Goal: Task Accomplishment & Management: Manage account settings

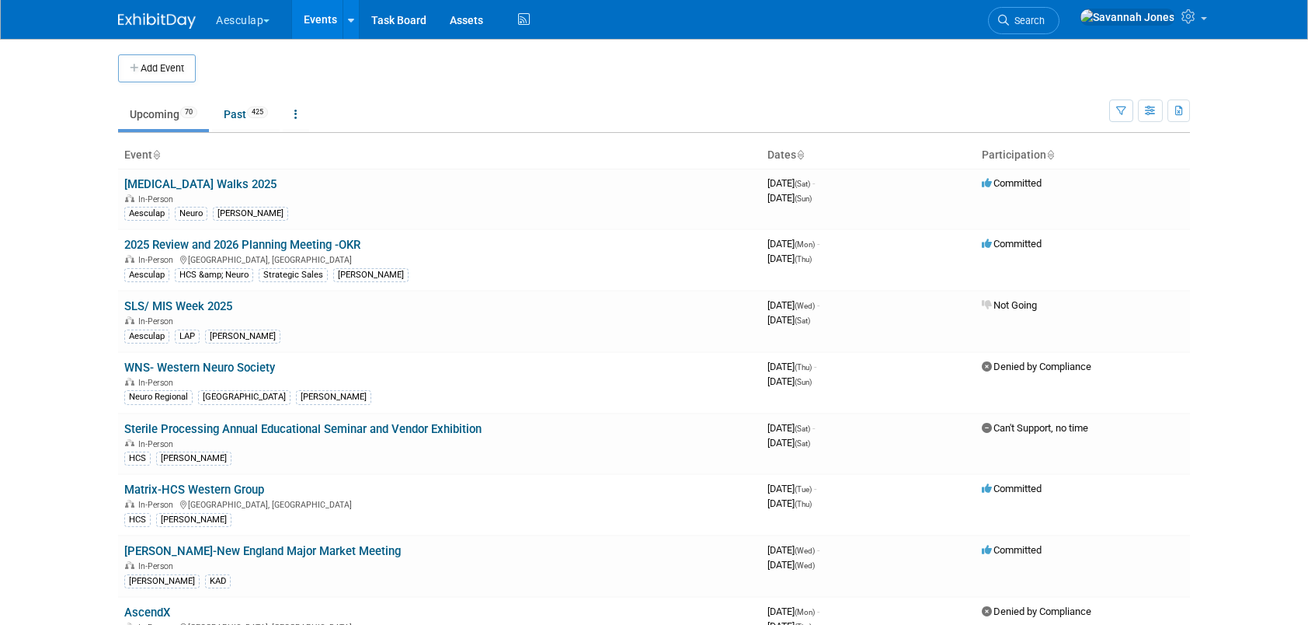
click at [256, 28] on button "Aesculap" at bounding box center [251, 17] width 75 height 34
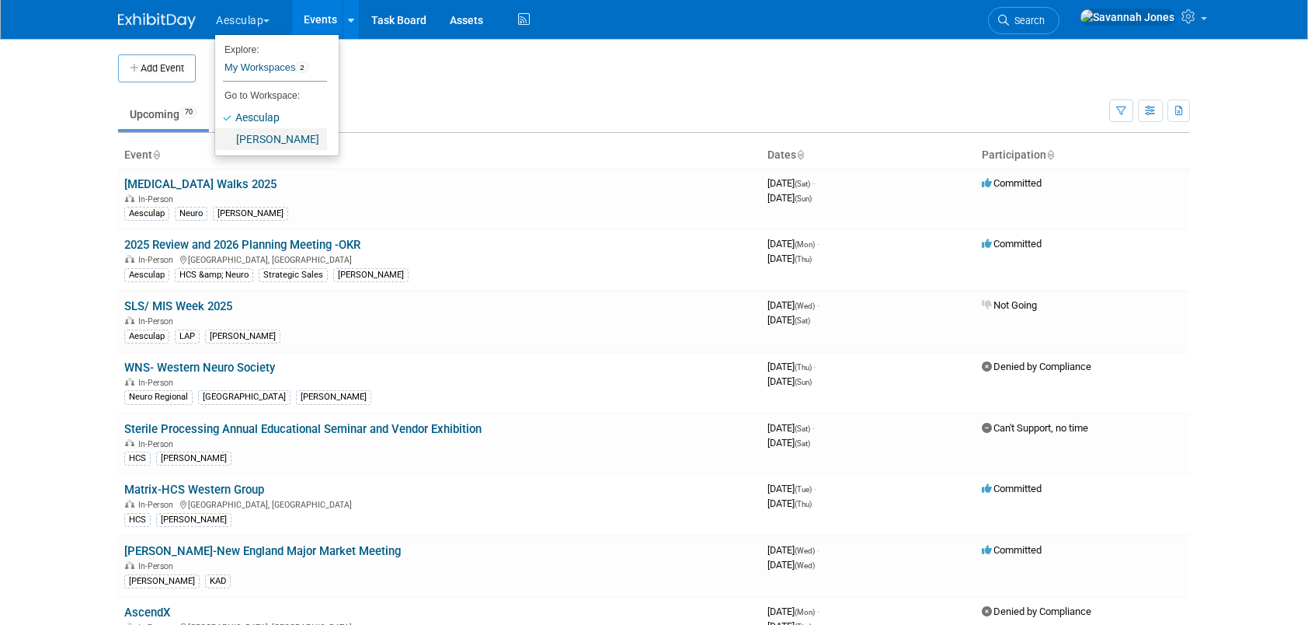
click at [258, 138] on link "[PERSON_NAME]" at bounding box center [271, 139] width 112 height 22
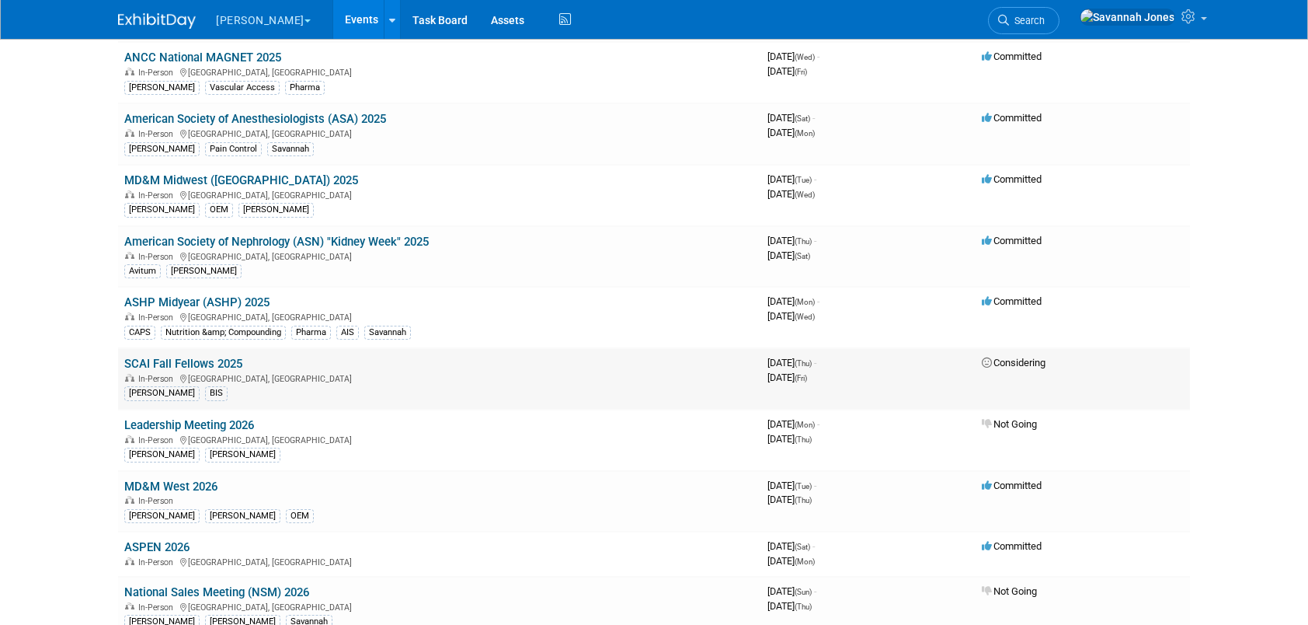
scroll to position [466, 0]
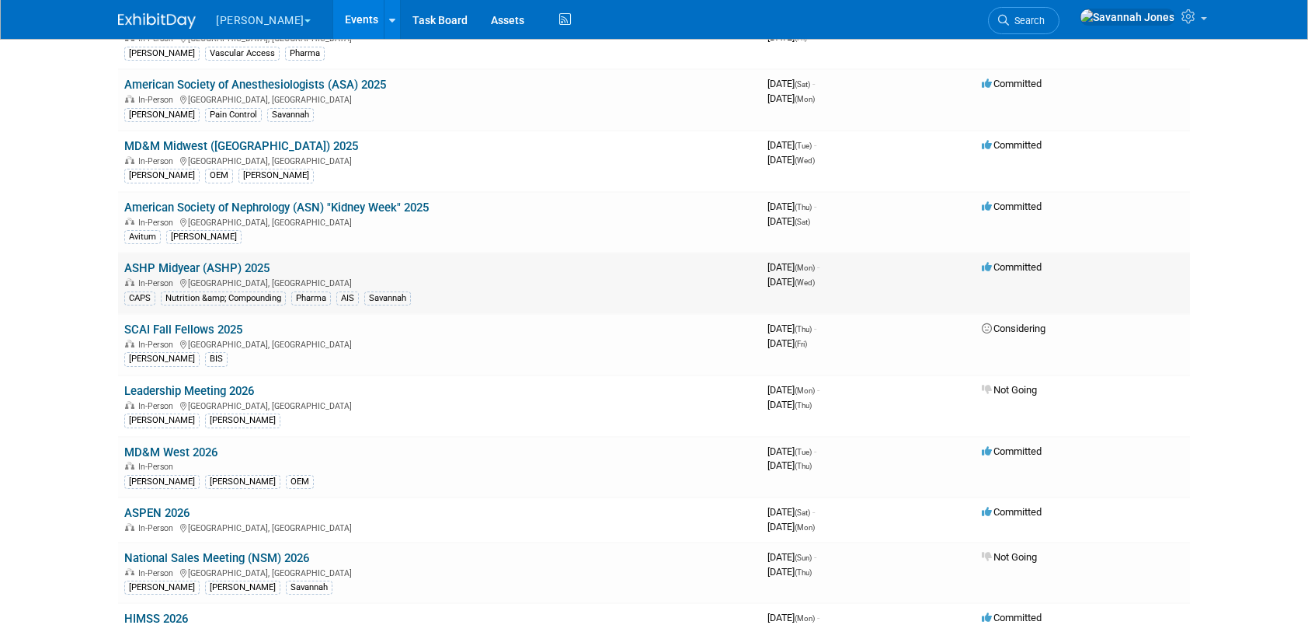
click at [245, 263] on link "ASHP Midyear (ASHP) 2025" at bounding box center [196, 268] width 145 height 14
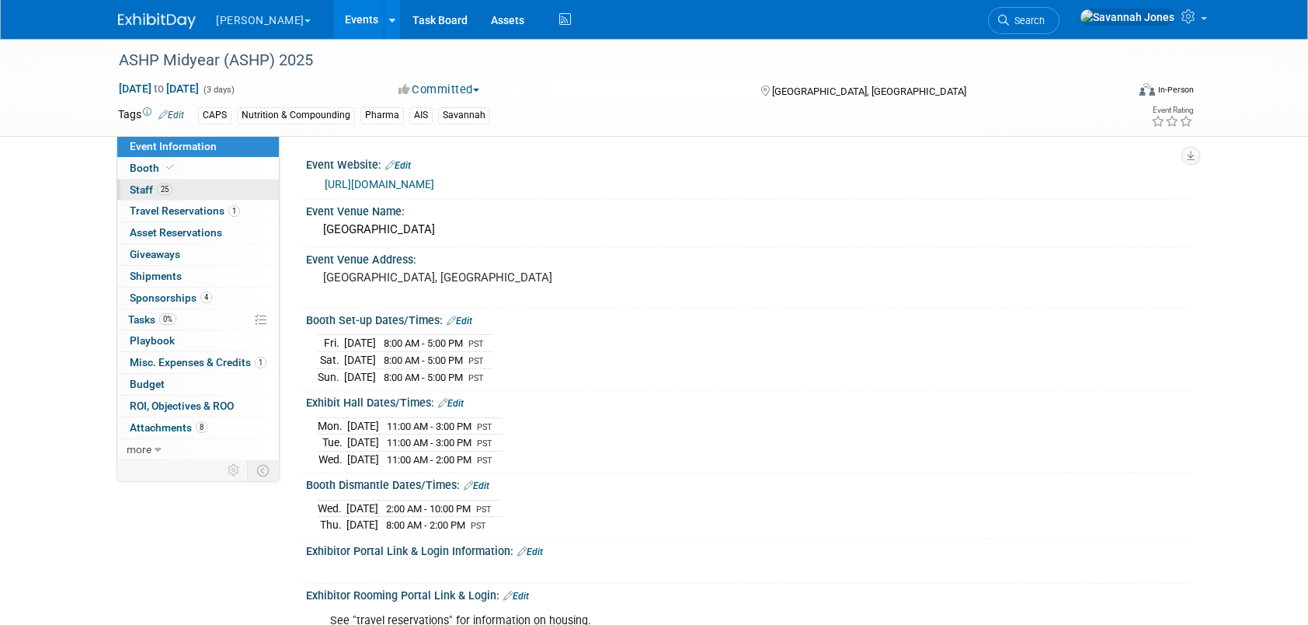
click at [230, 189] on link "25 Staff 25" at bounding box center [198, 189] width 162 height 21
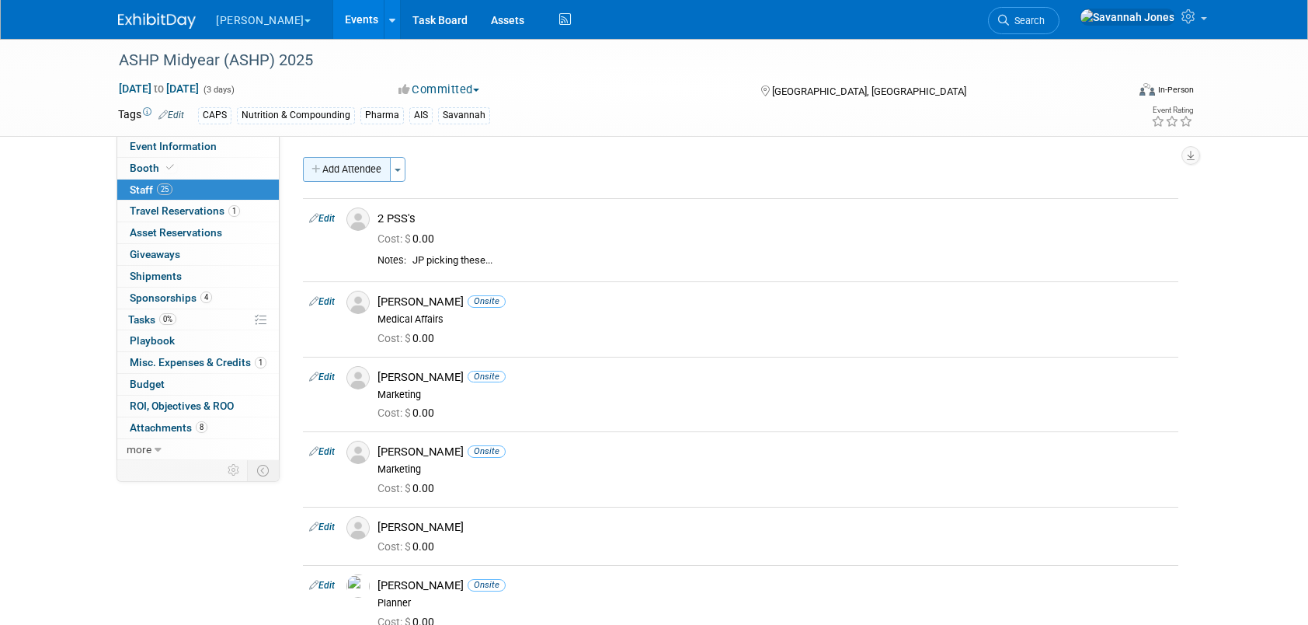
click at [354, 165] on button "Add Attendee" at bounding box center [347, 169] width 88 height 25
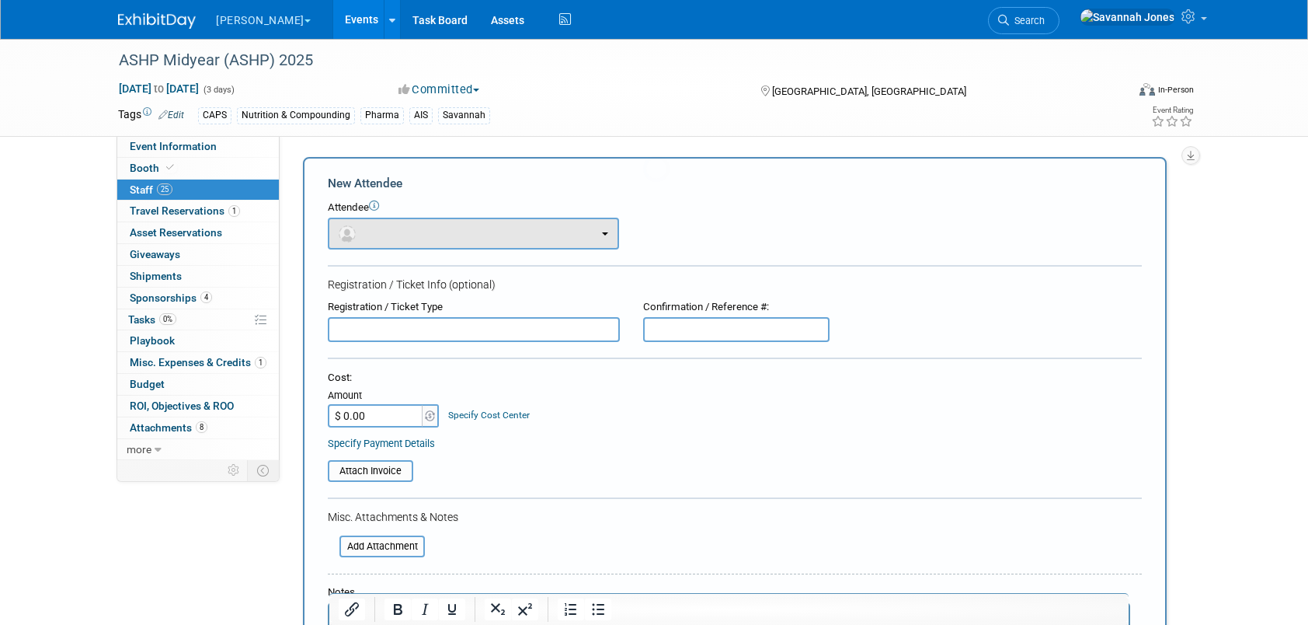
click at [457, 214] on div "Attendee" at bounding box center [735, 207] width 814 height 15
click at [458, 233] on button "button" at bounding box center [473, 233] width 291 height 32
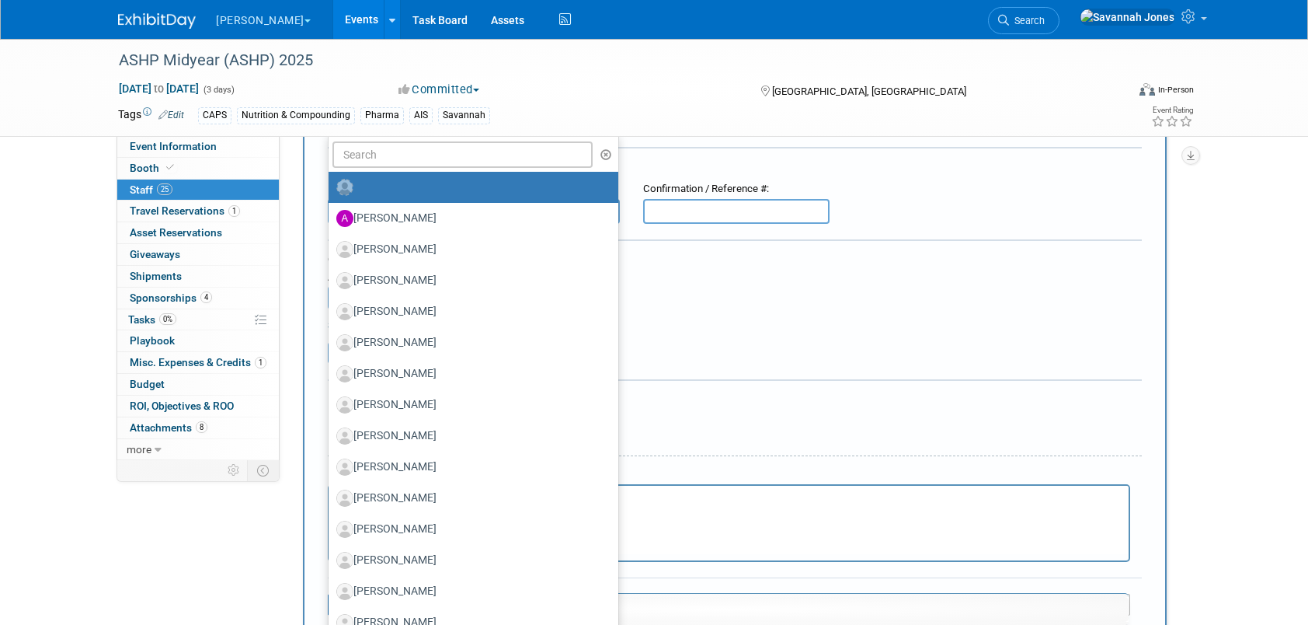
scroll to position [233, 0]
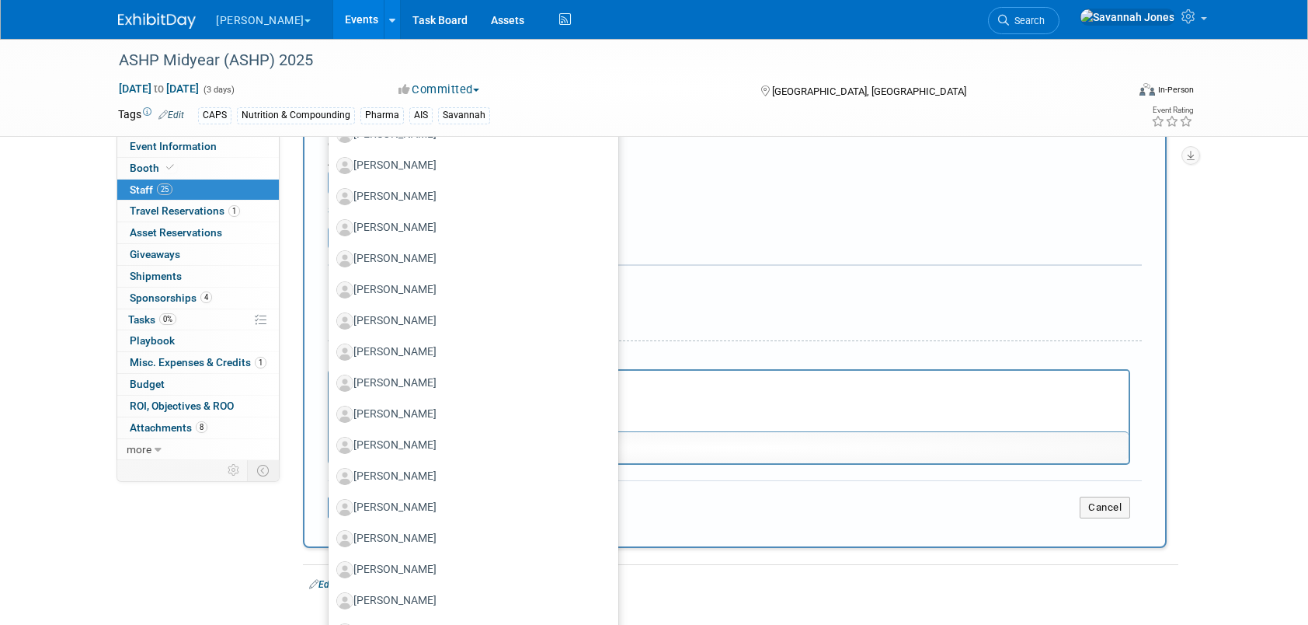
click at [897, 510] on td "Cancel" at bounding box center [870, 507] width 543 height 22
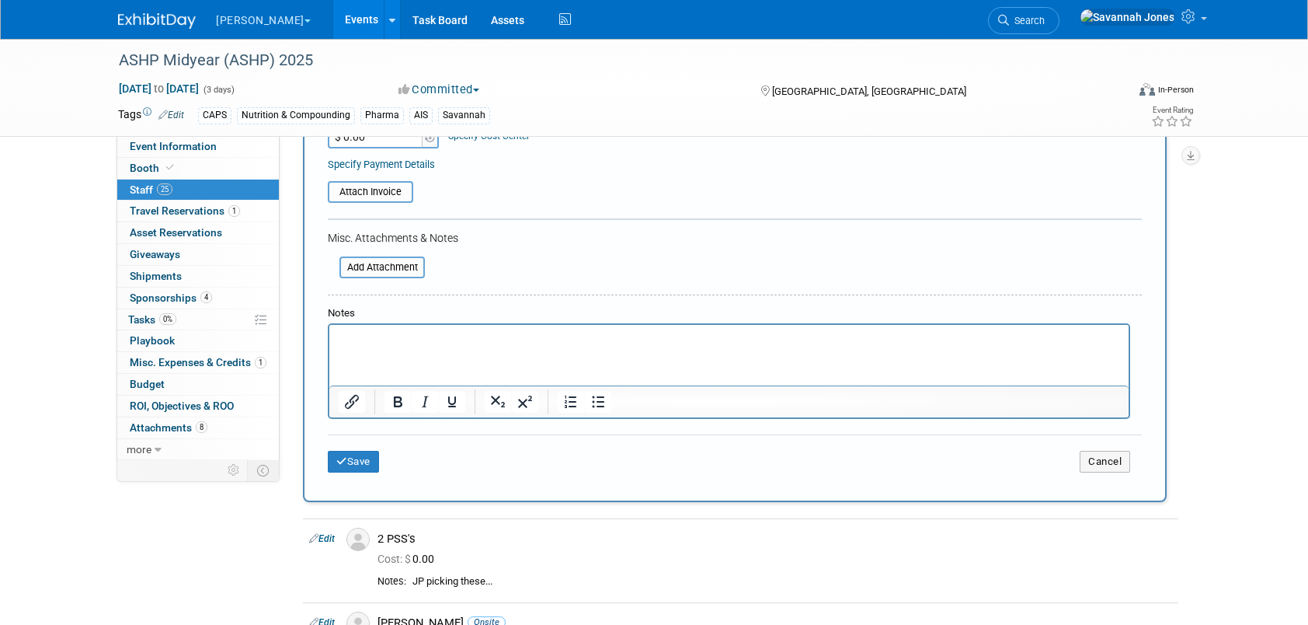
scroll to position [311, 0]
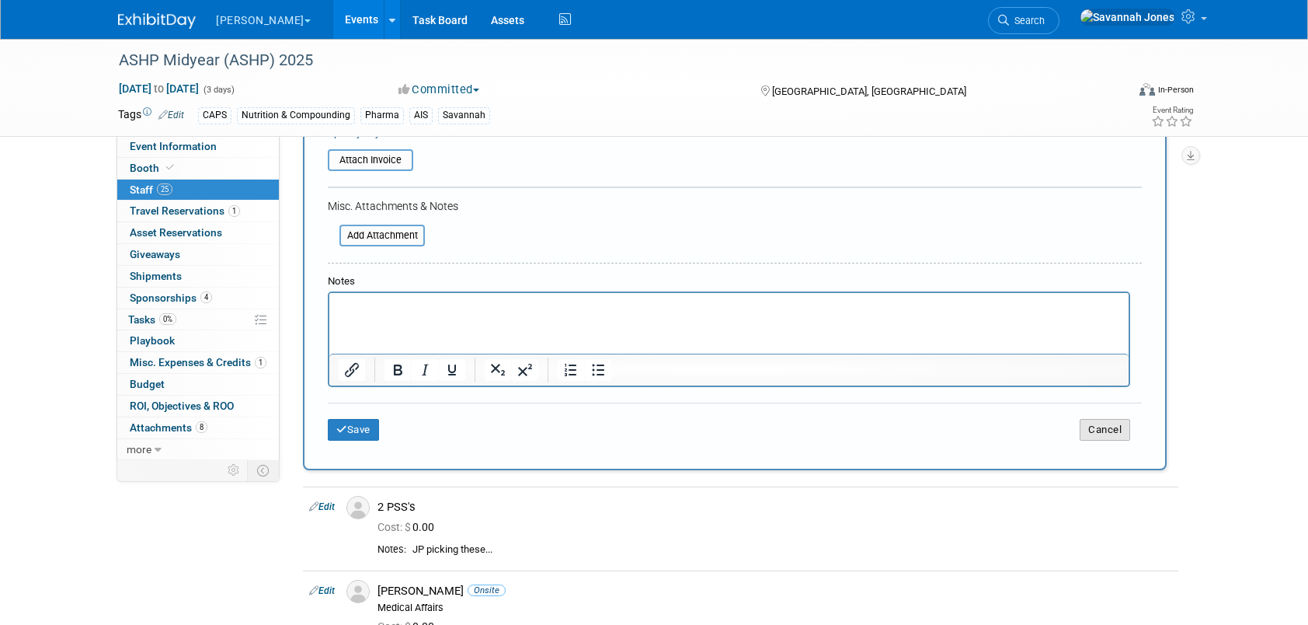
click at [1123, 426] on button "Cancel" at bounding box center [1105, 430] width 50 height 22
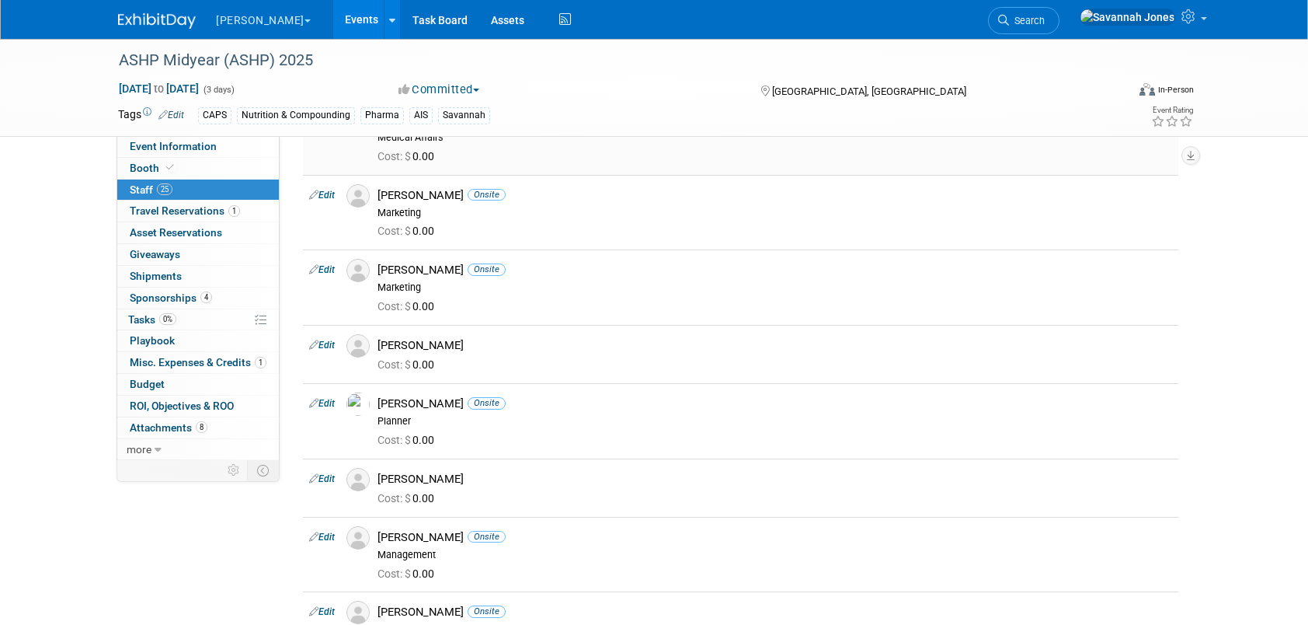
scroll to position [0, 0]
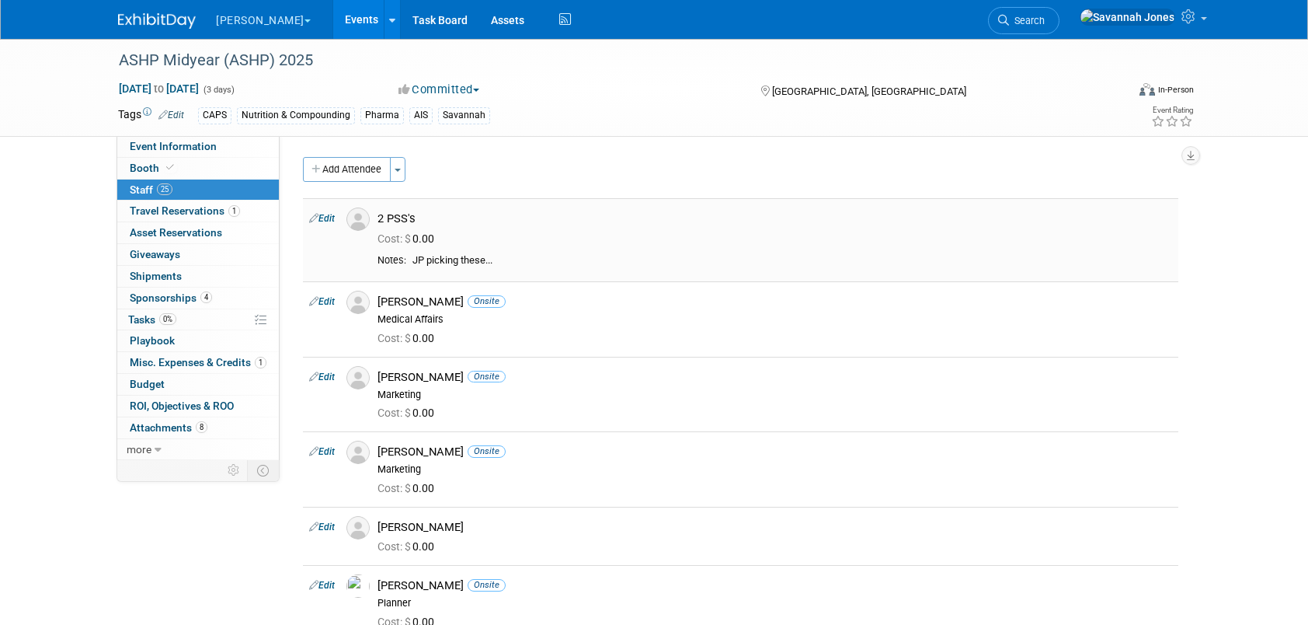
click at [325, 217] on link "Edit" at bounding box center [322, 218] width 26 height 11
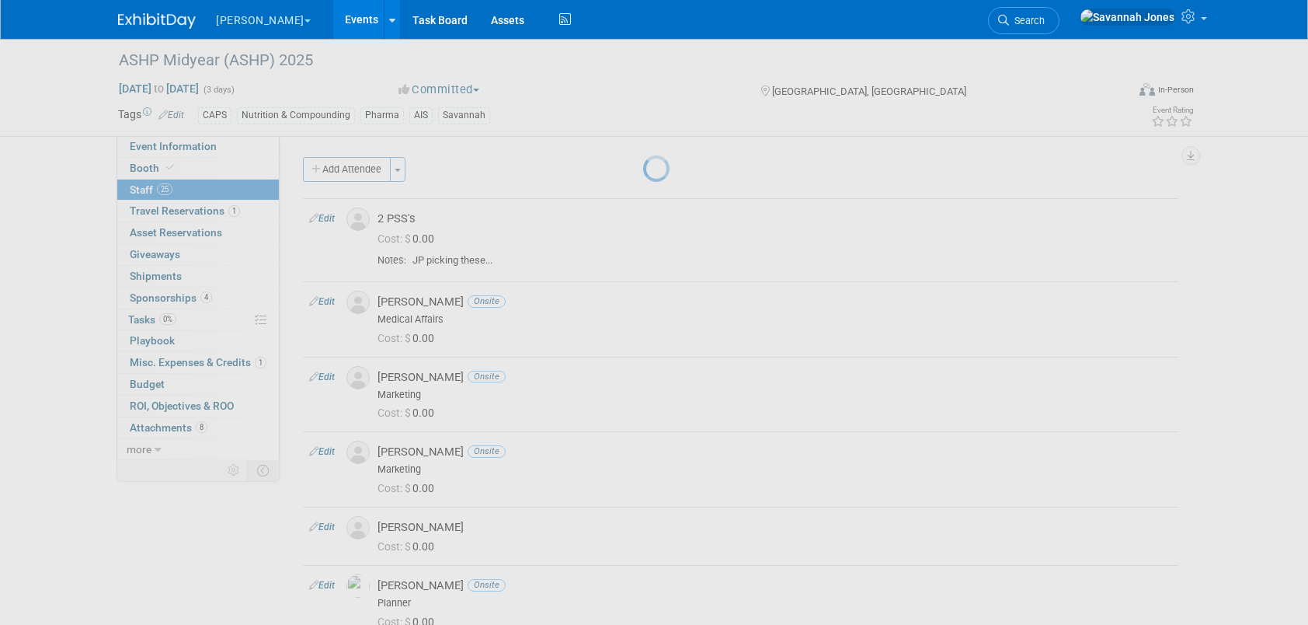
select select "3e66361b-e57f-40f1-9777-07a44c63f231"
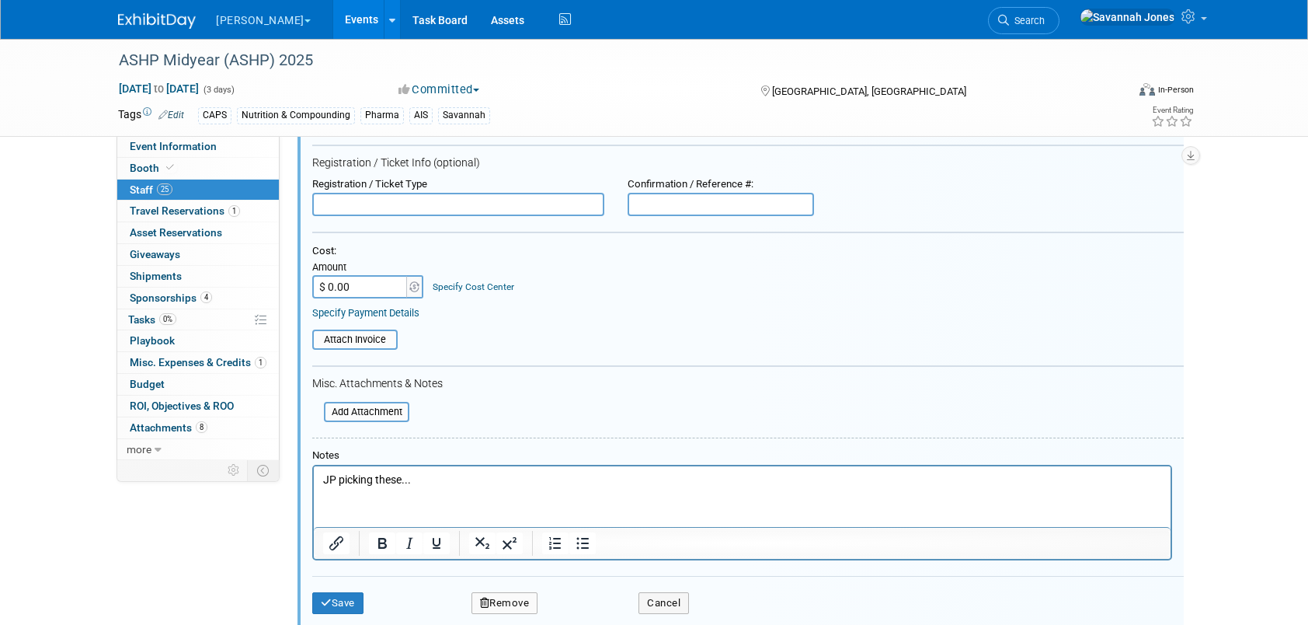
scroll to position [332, 0]
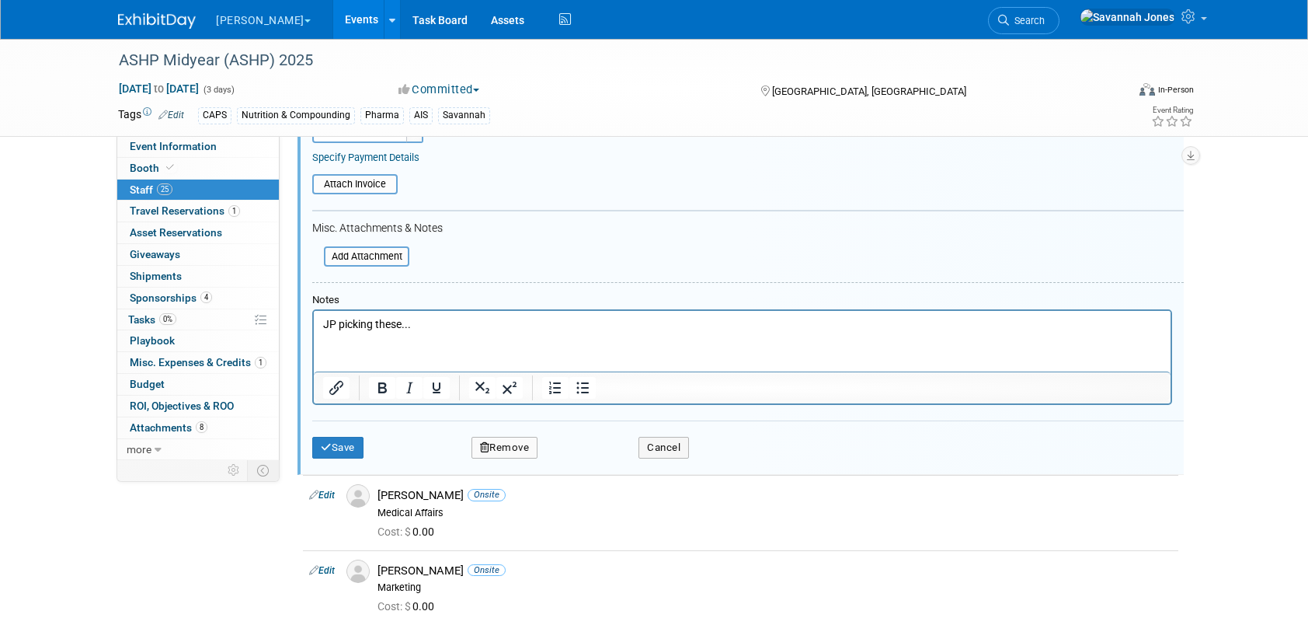
click at [505, 433] on div "Save Remove Cancel" at bounding box center [748, 445] width 872 height 50
click at [510, 444] on button "Remove" at bounding box center [505, 448] width 67 height 22
click at [586, 473] on div "Yes No" at bounding box center [609, 459] width 123 height 39
click at [586, 458] on link "Yes" at bounding box center [589, 459] width 45 height 25
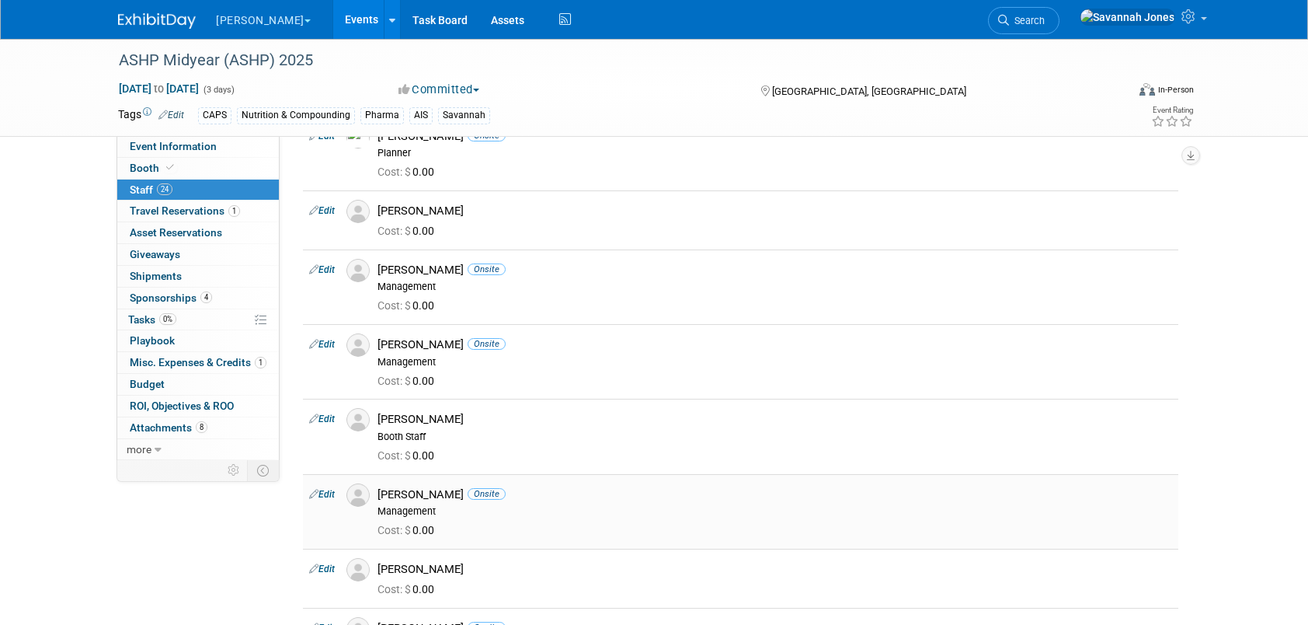
scroll to position [0, 0]
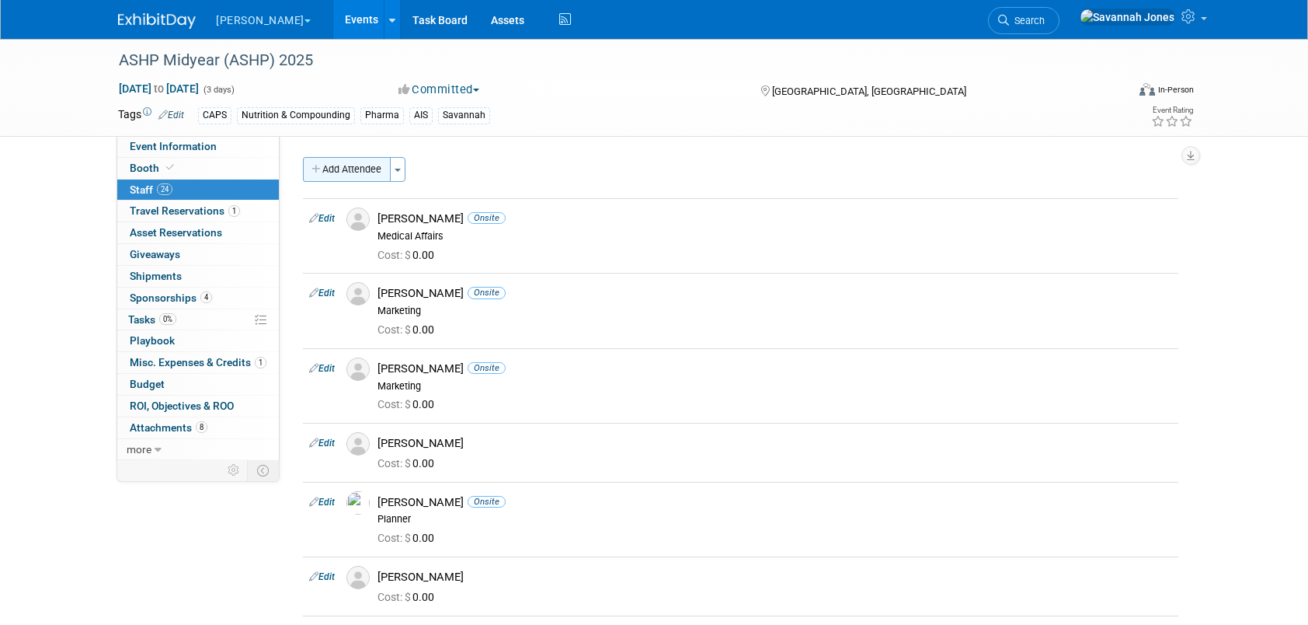
click at [350, 172] on button "Add Attendee" at bounding box center [347, 169] width 88 height 25
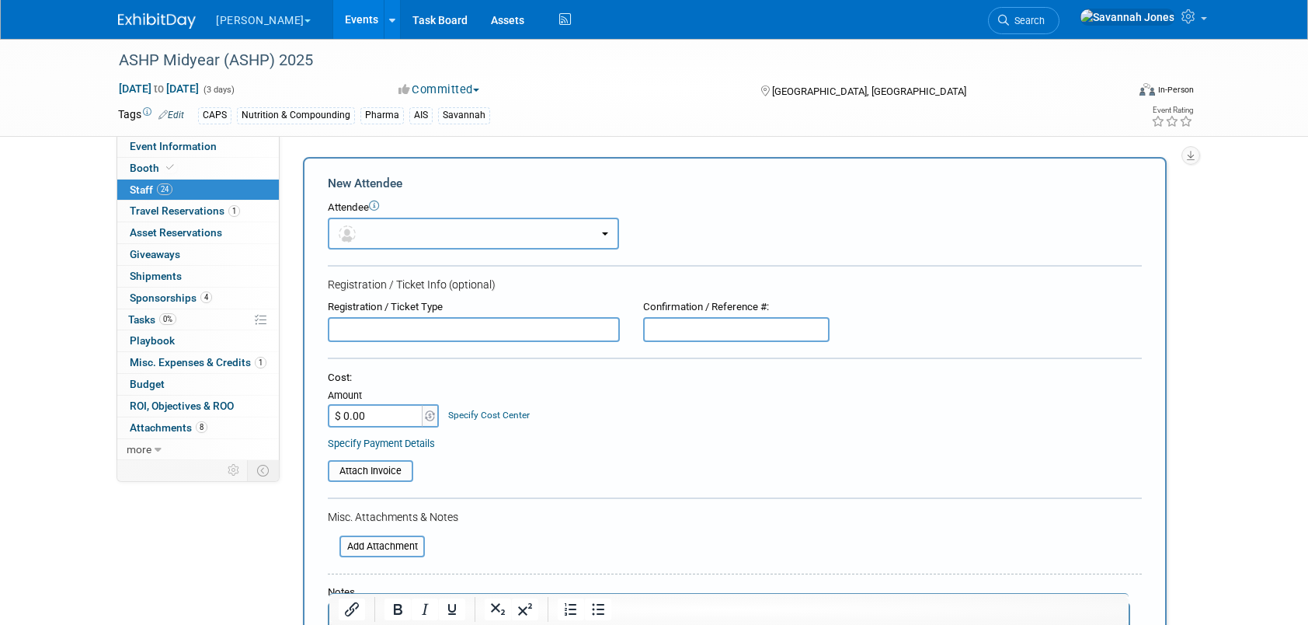
click at [478, 230] on button "button" at bounding box center [473, 233] width 291 height 32
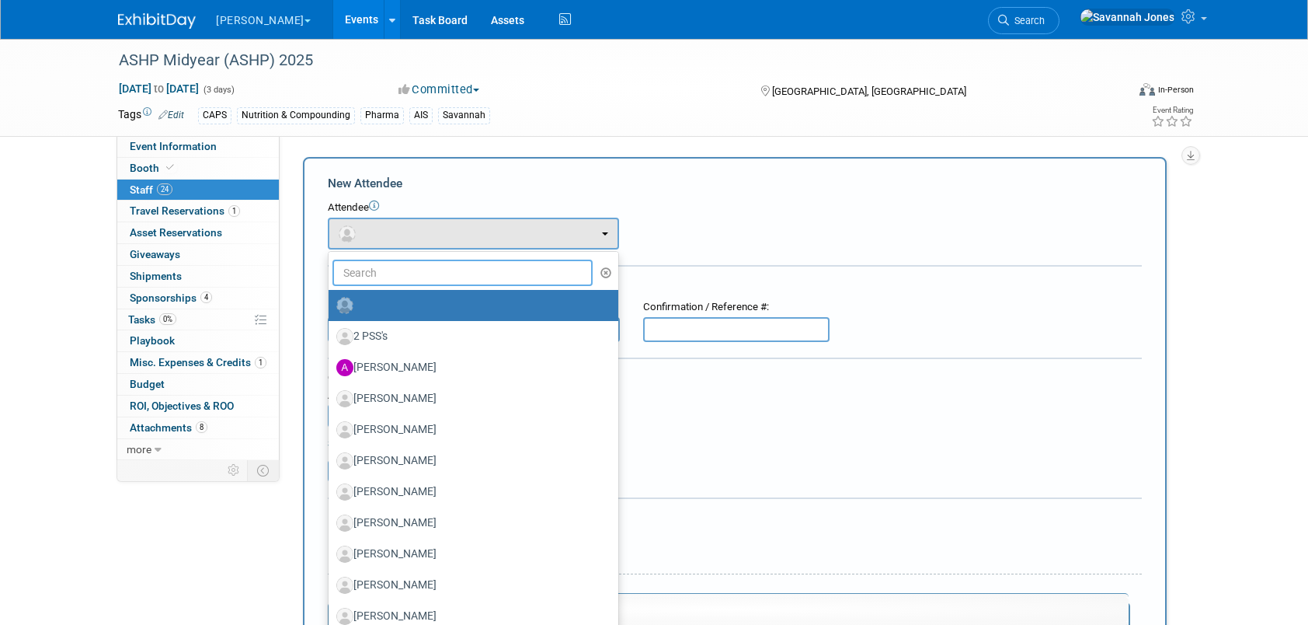
click at [475, 272] on input "text" at bounding box center [462, 272] width 260 height 26
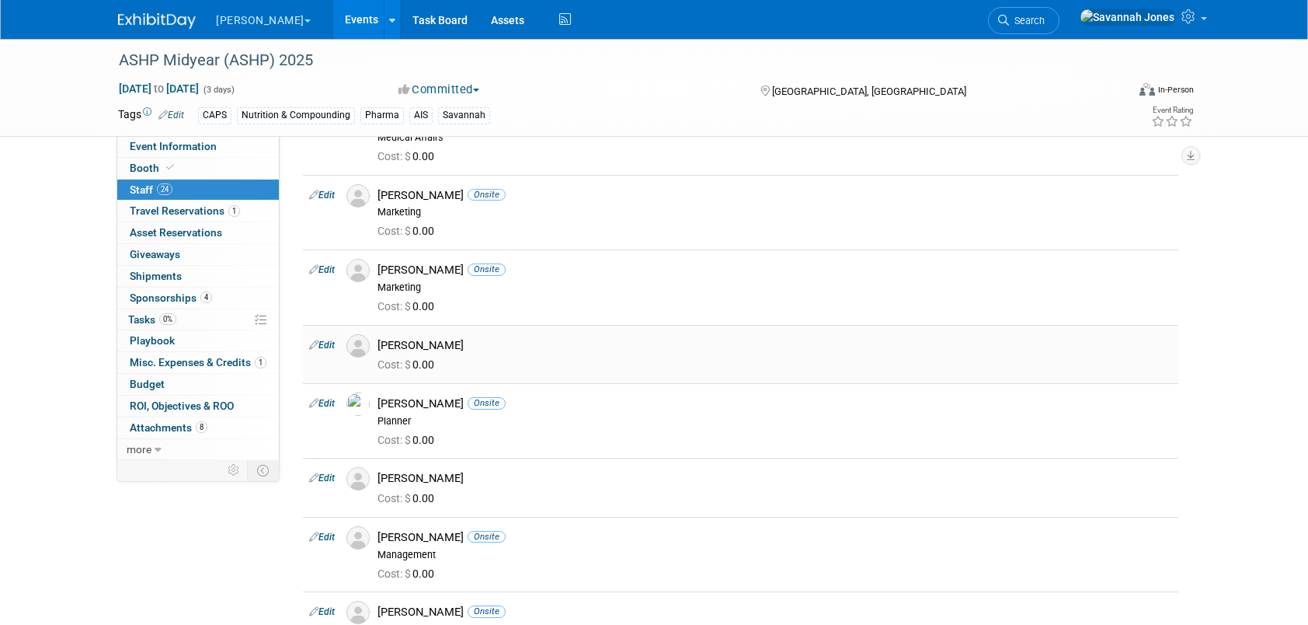
scroll to position [233, 0]
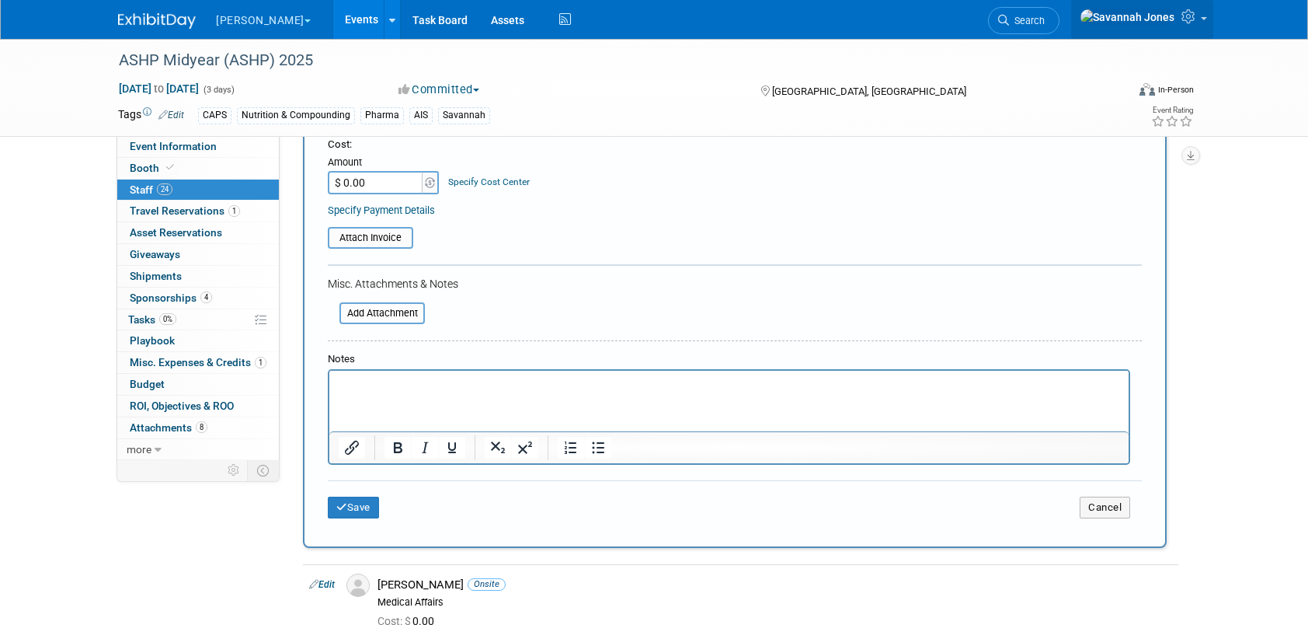
type input "michael sims"
click at [1188, 21] on icon at bounding box center [1190, 16] width 18 height 14
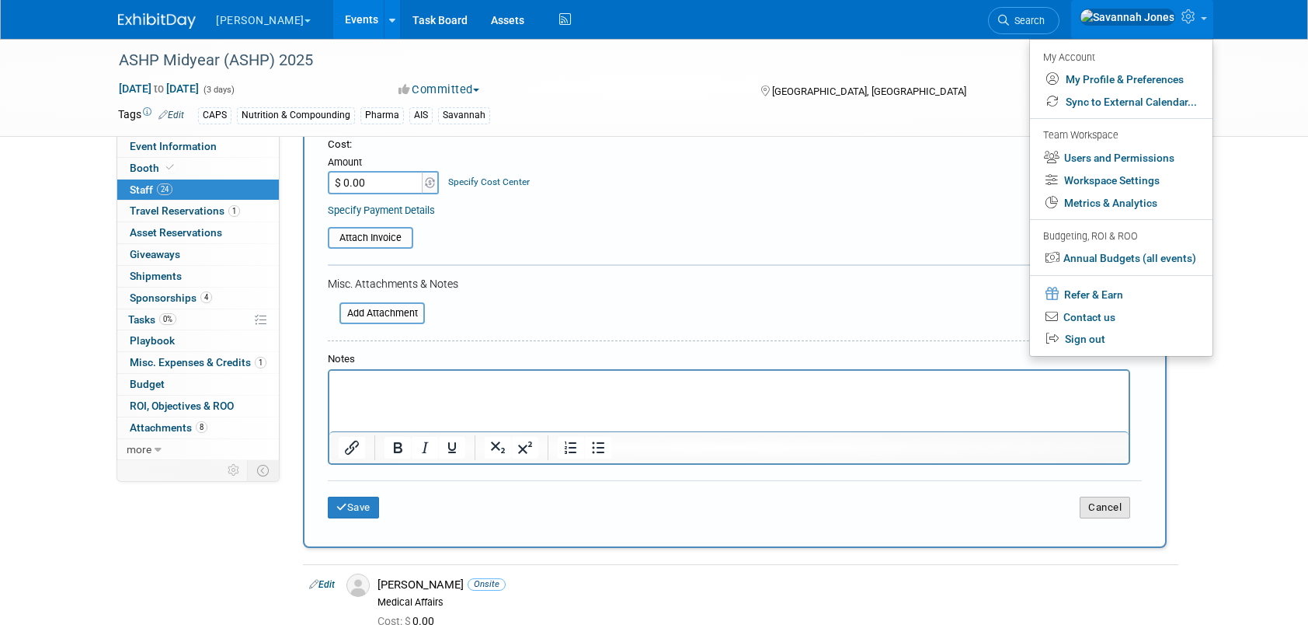
click at [1114, 507] on button "Cancel" at bounding box center [1105, 507] width 50 height 22
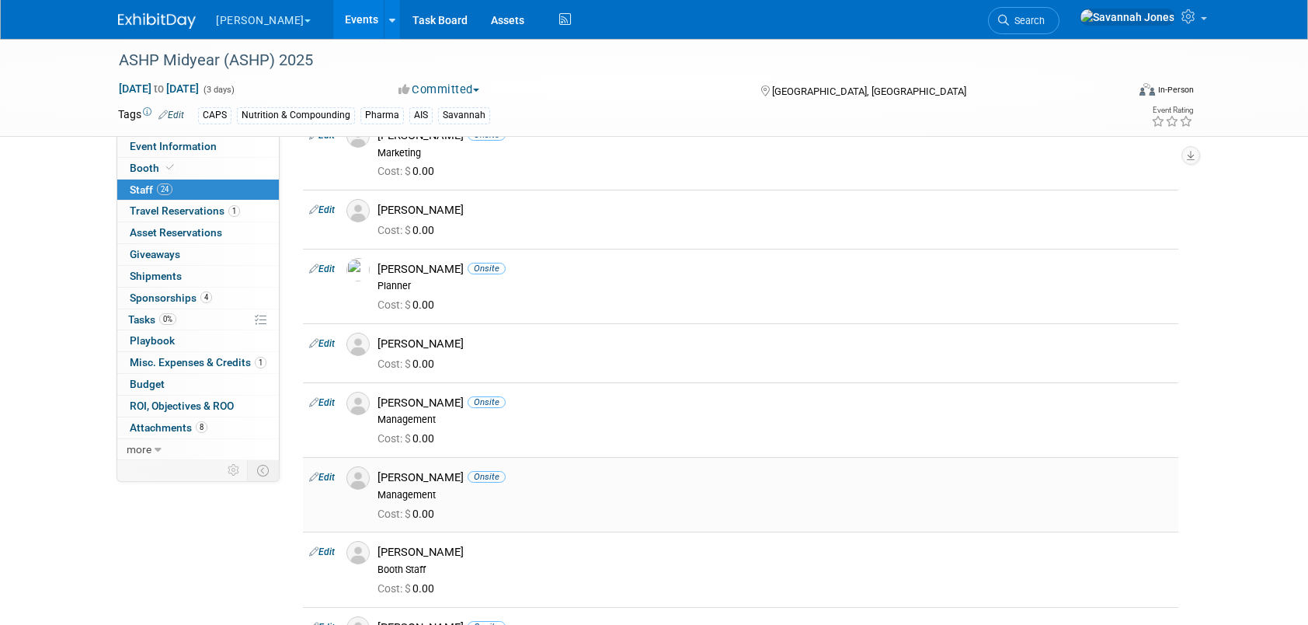
scroll to position [0, 0]
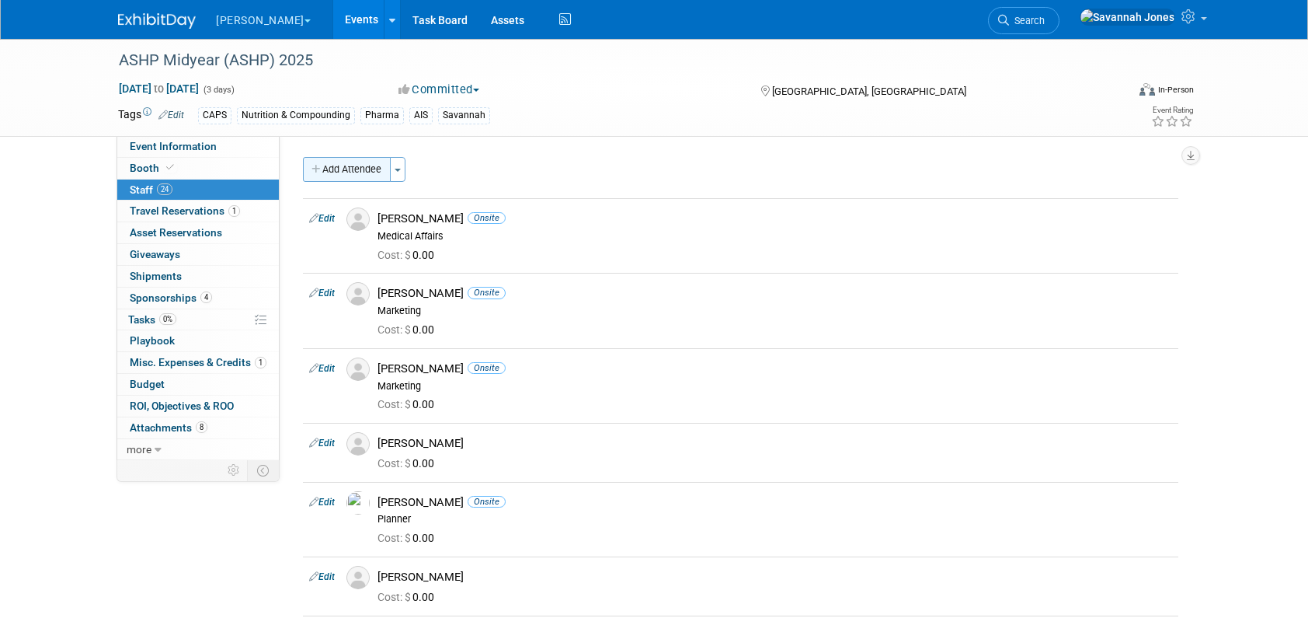
click at [360, 164] on button "Add Attendee" at bounding box center [347, 169] width 88 height 25
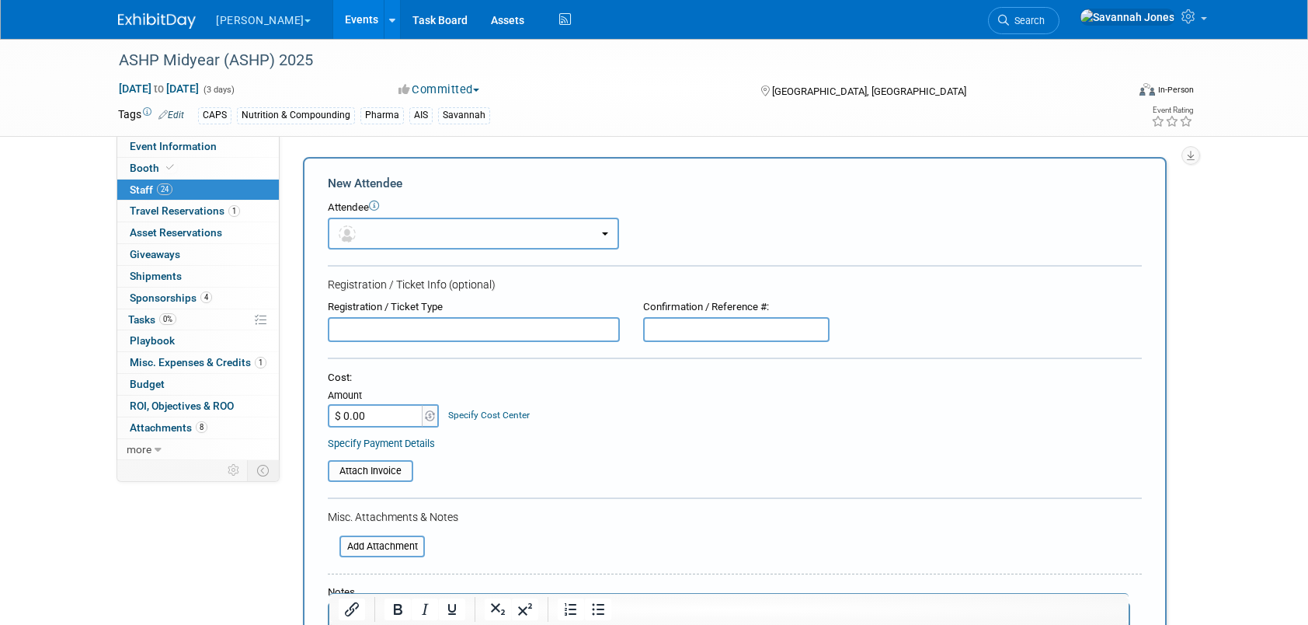
click at [517, 237] on button "button" at bounding box center [473, 233] width 291 height 32
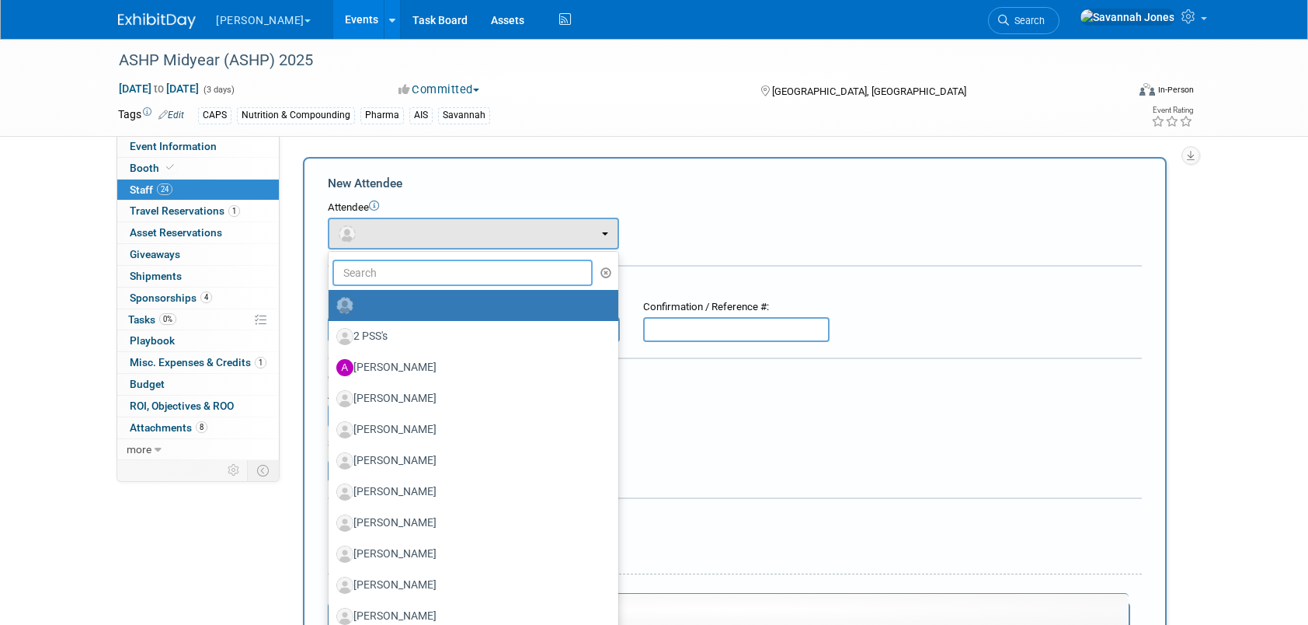
click at [504, 283] on input "text" at bounding box center [462, 272] width 260 height 26
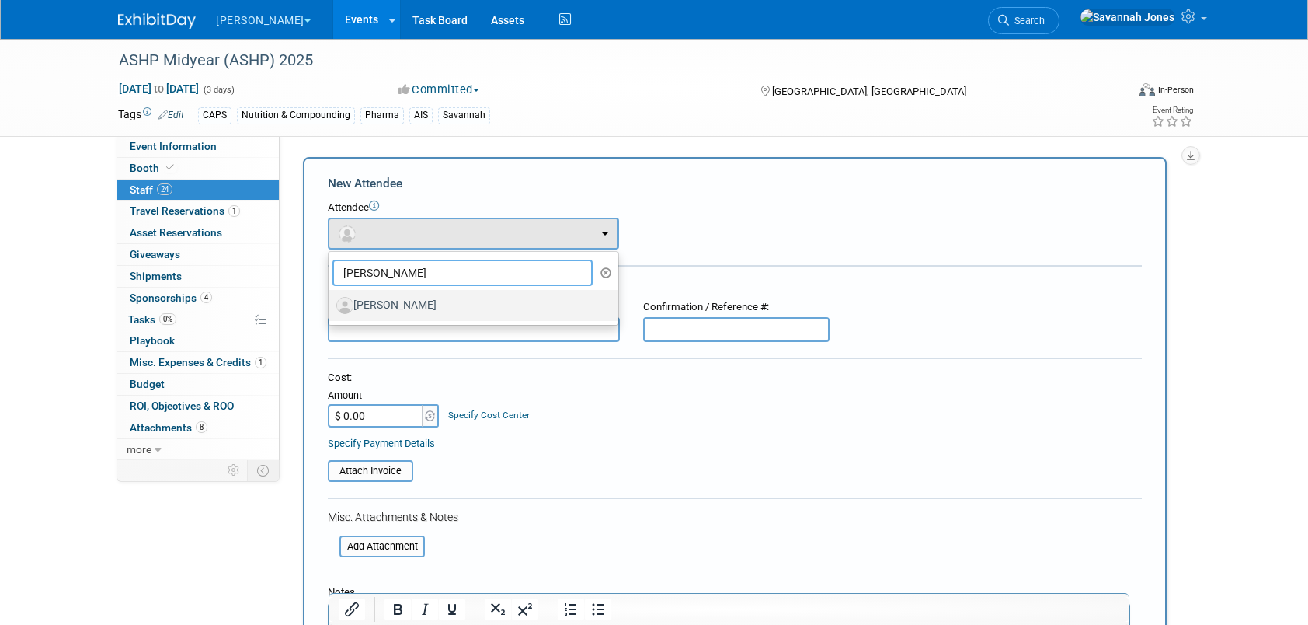
type input "ilene"
click at [507, 299] on label "[PERSON_NAME]" at bounding box center [469, 305] width 266 height 25
click at [331, 299] on input "[PERSON_NAME]" at bounding box center [326, 303] width 10 height 10
select select "f4d1f57f-812a-47ec-a5f0-1008841ee319"
select select "100"
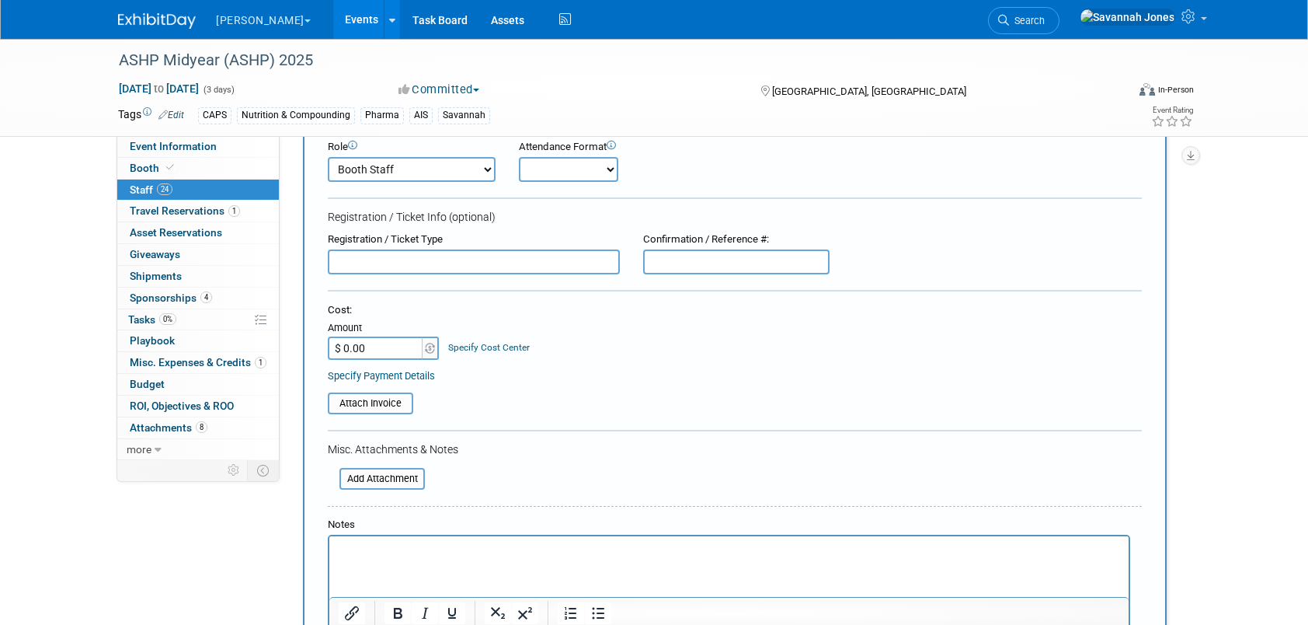
scroll to position [311, 0]
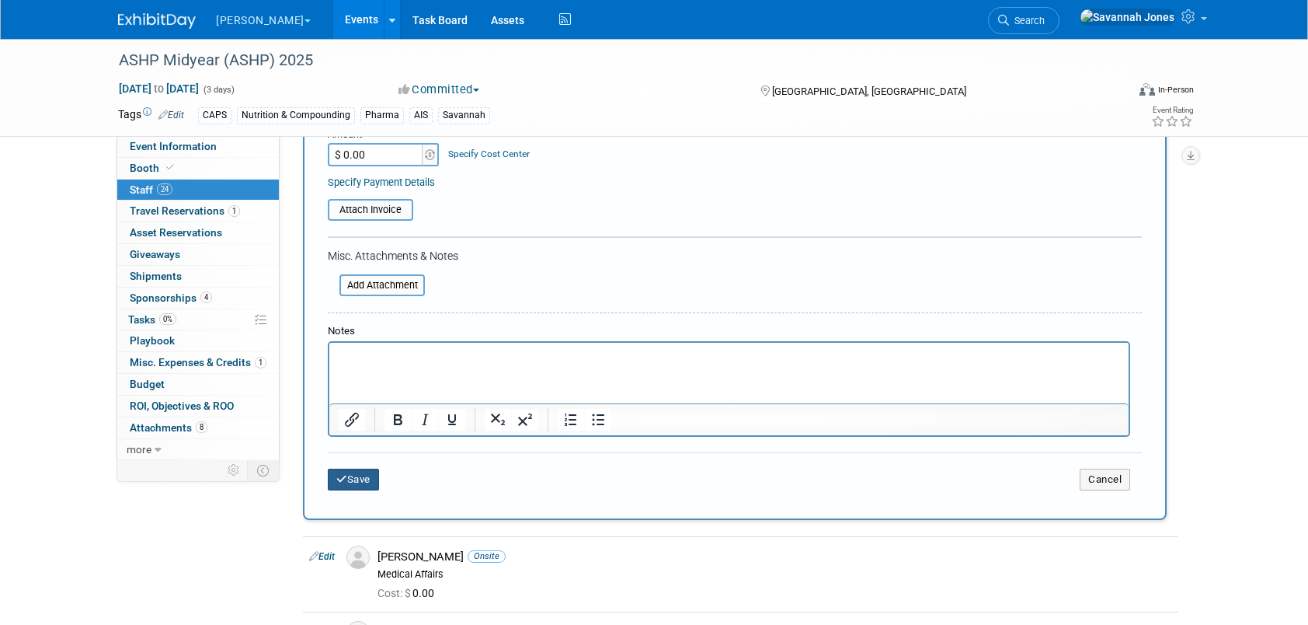
click at [373, 476] on button "Save" at bounding box center [353, 479] width 51 height 22
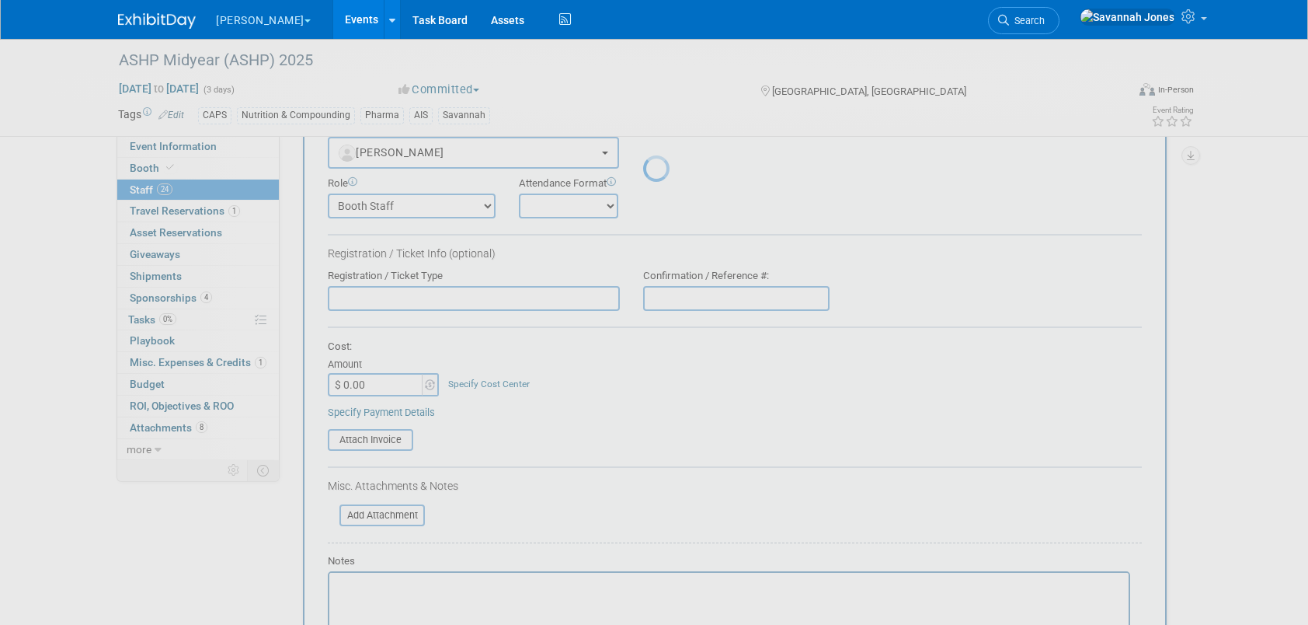
scroll to position [0, 0]
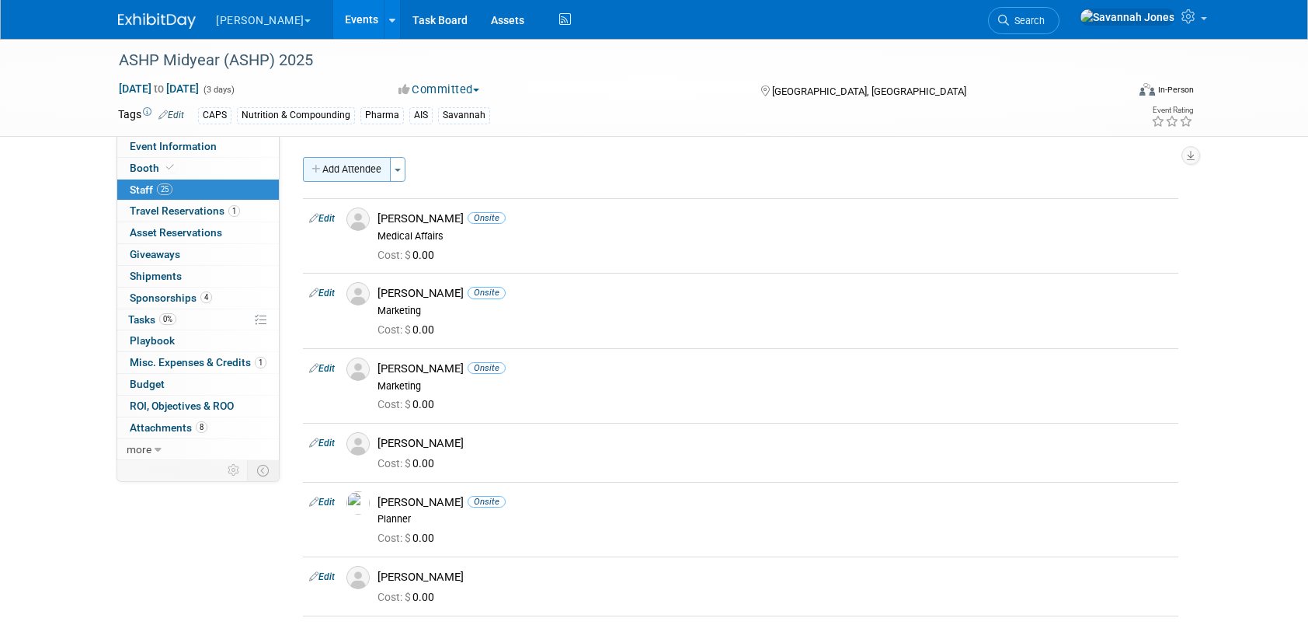
click at [354, 178] on button "Add Attendee" at bounding box center [347, 169] width 88 height 25
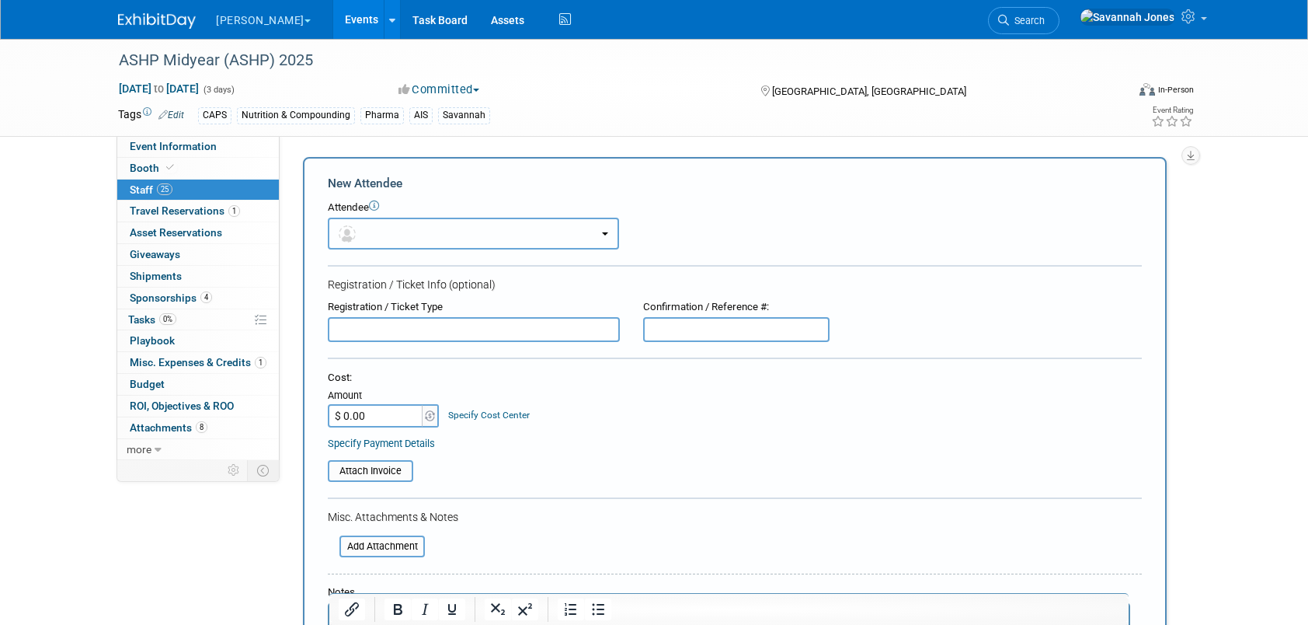
click at [565, 244] on button "button" at bounding box center [473, 233] width 291 height 32
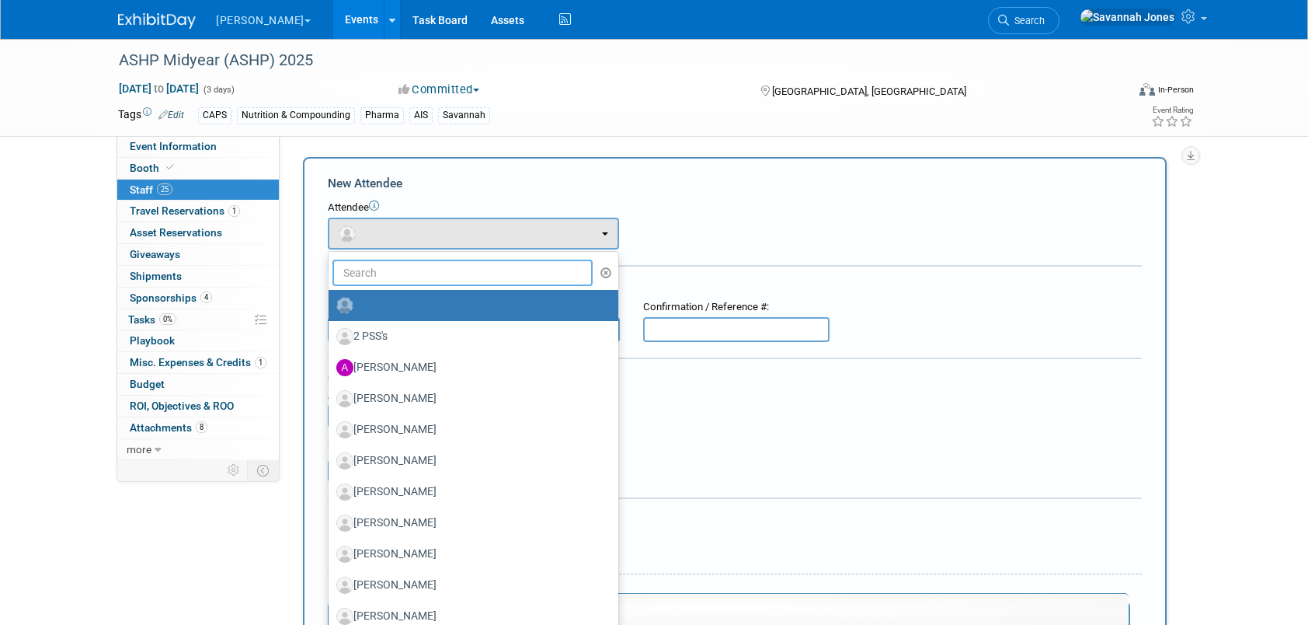
click at [542, 259] on input "text" at bounding box center [462, 272] width 260 height 26
type input "michael"
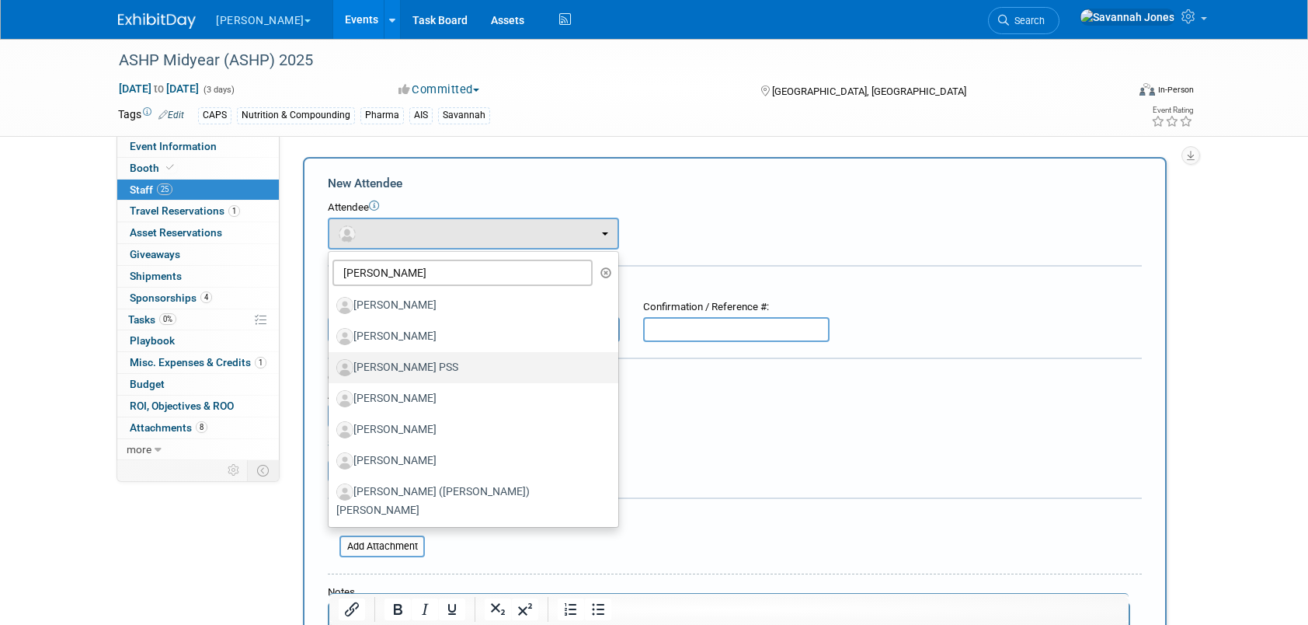
click at [473, 364] on label "[PERSON_NAME] PSS" at bounding box center [469, 367] width 266 height 25
click at [331, 364] on input "[PERSON_NAME] PSS" at bounding box center [326, 365] width 10 height 10
select select "704f5ef5-fa35-4e2e-a1f7-f1755accdbb3"
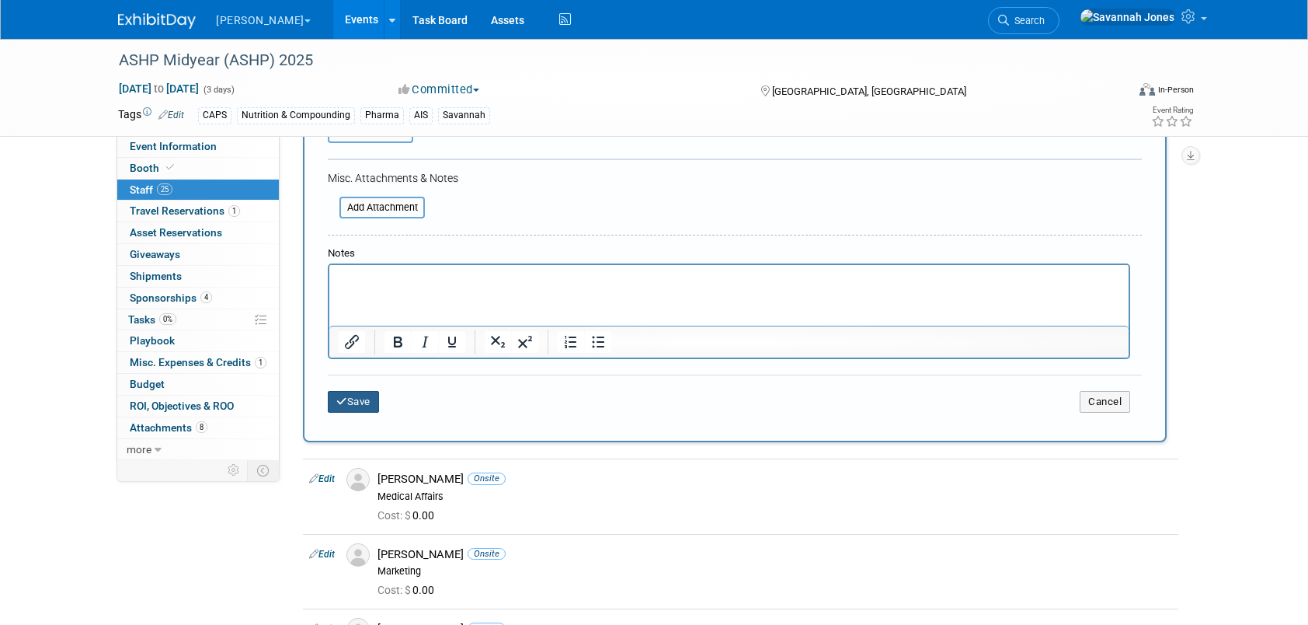
click at [365, 408] on button "Save" at bounding box center [353, 402] width 51 height 22
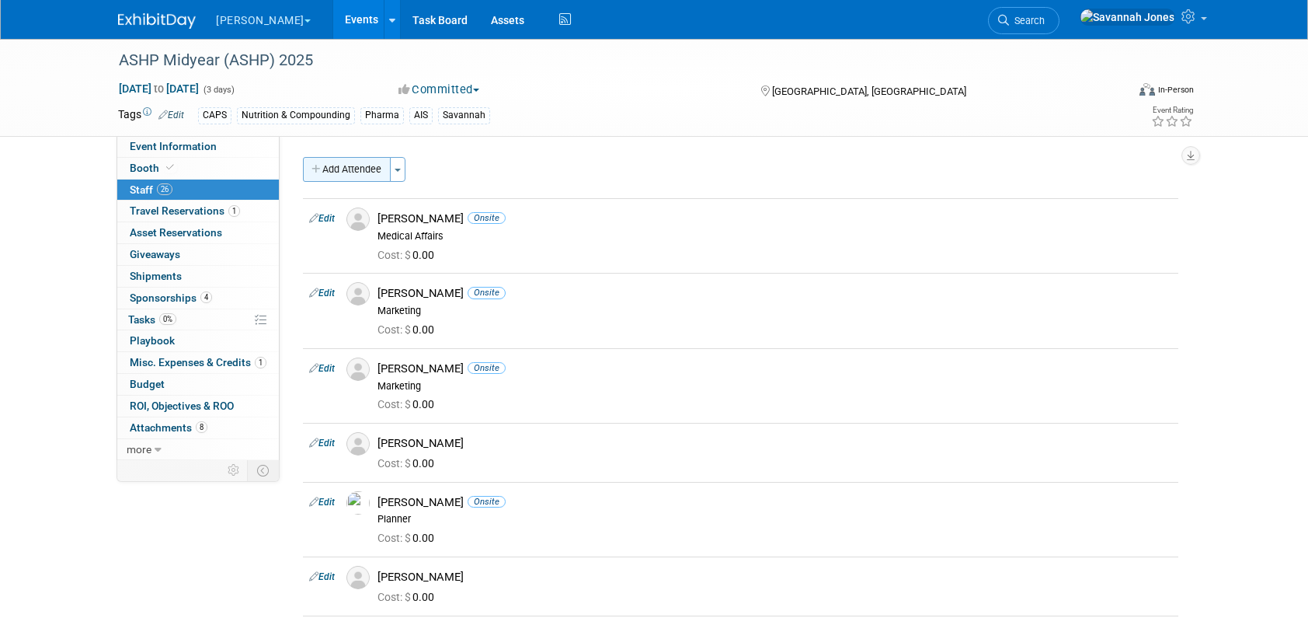
click at [307, 164] on button "Add Attendee" at bounding box center [347, 169] width 88 height 25
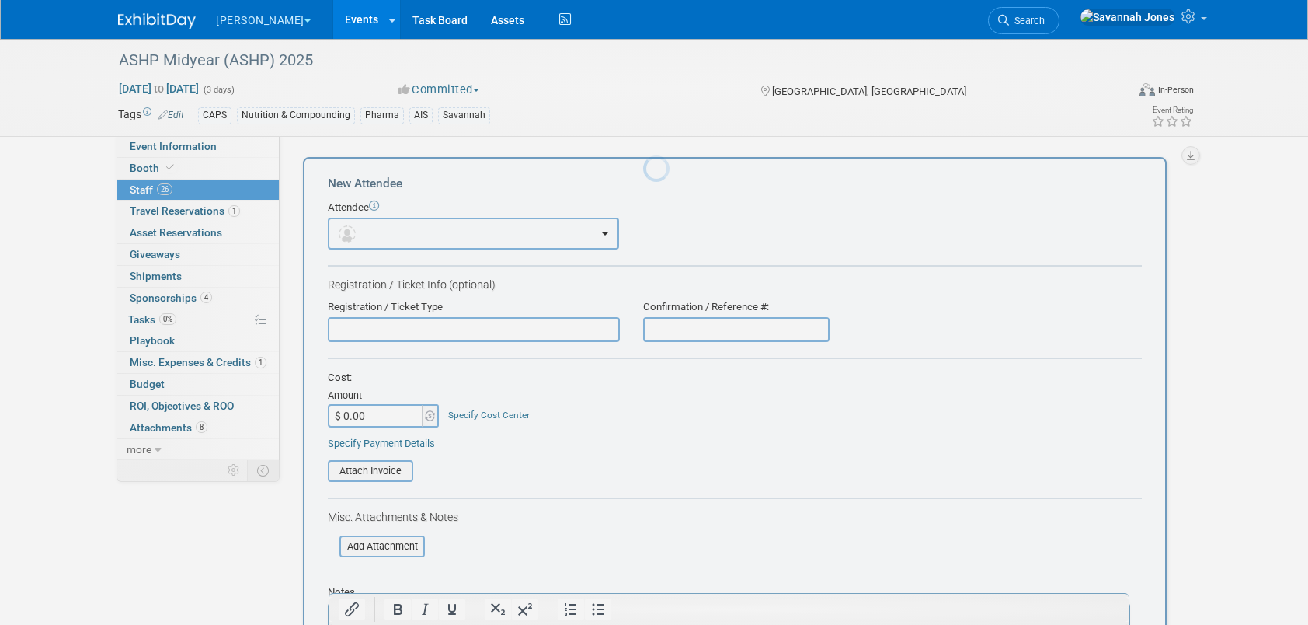
click at [429, 219] on button "button" at bounding box center [473, 233] width 291 height 32
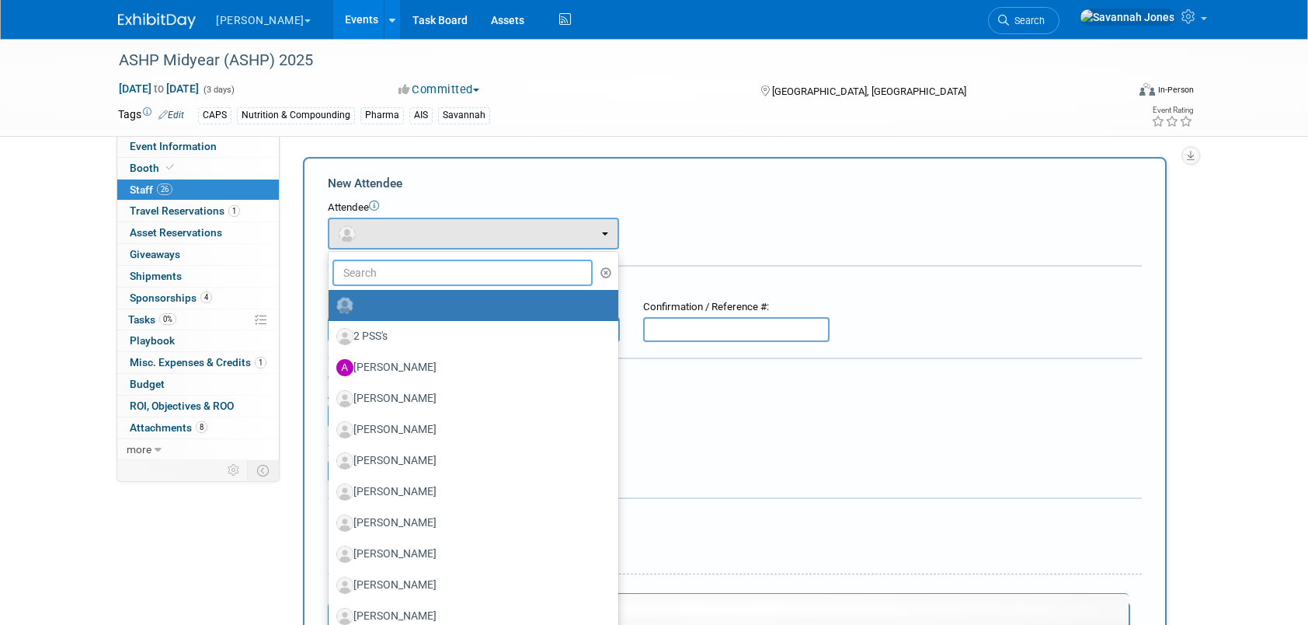
click at [435, 264] on input "text" at bounding box center [462, 272] width 260 height 26
type input "fiona"
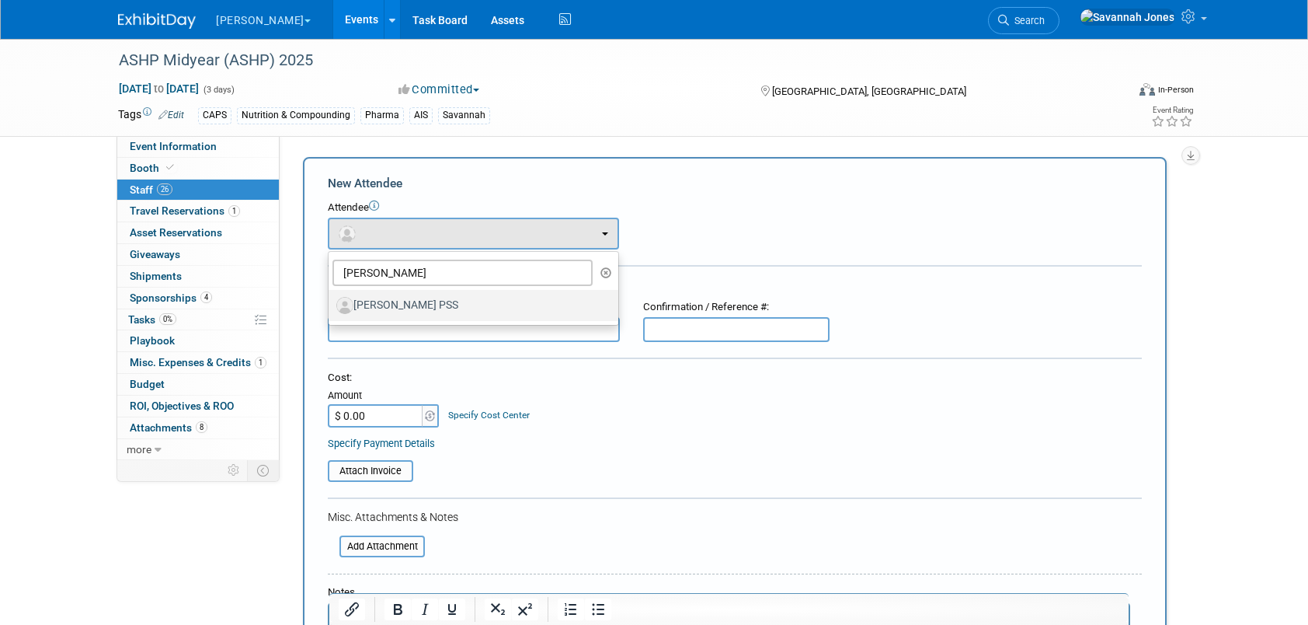
click at [452, 311] on label "[PERSON_NAME] PSS" at bounding box center [469, 305] width 266 height 25
click at [331, 308] on input "[PERSON_NAME] PSS" at bounding box center [326, 303] width 10 height 10
select select "33b1de45-fa46-40b8-a9b0-c0bc73feadfc"
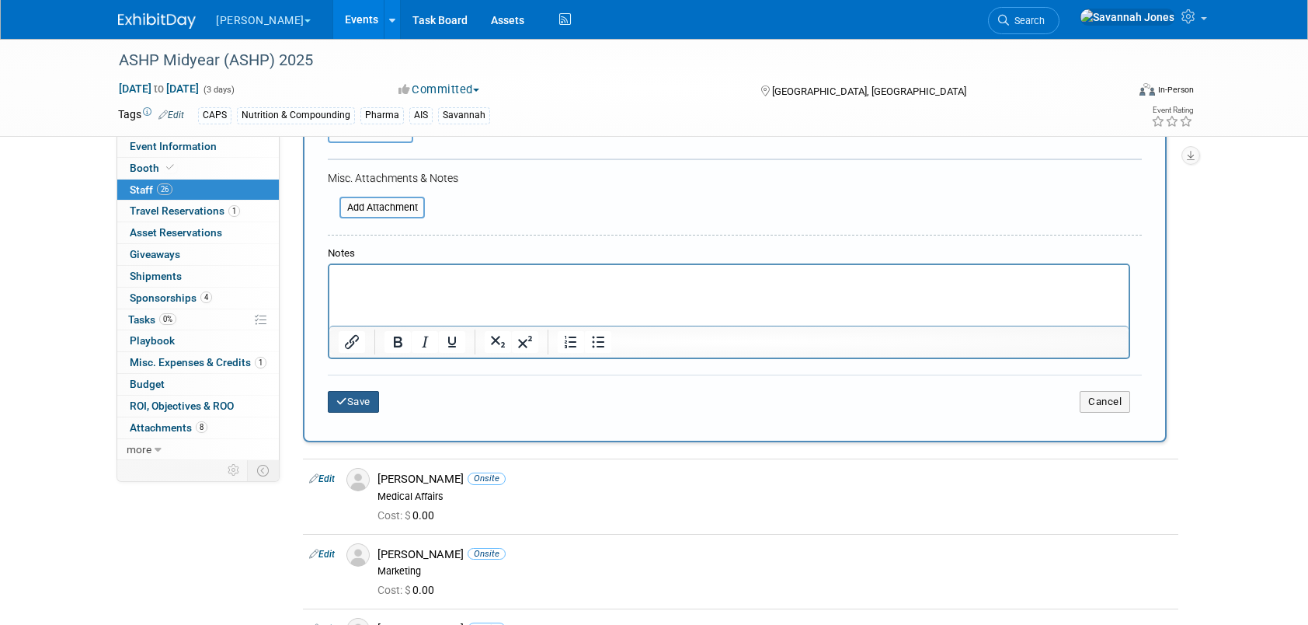
click at [360, 407] on button "Save" at bounding box center [353, 402] width 51 height 22
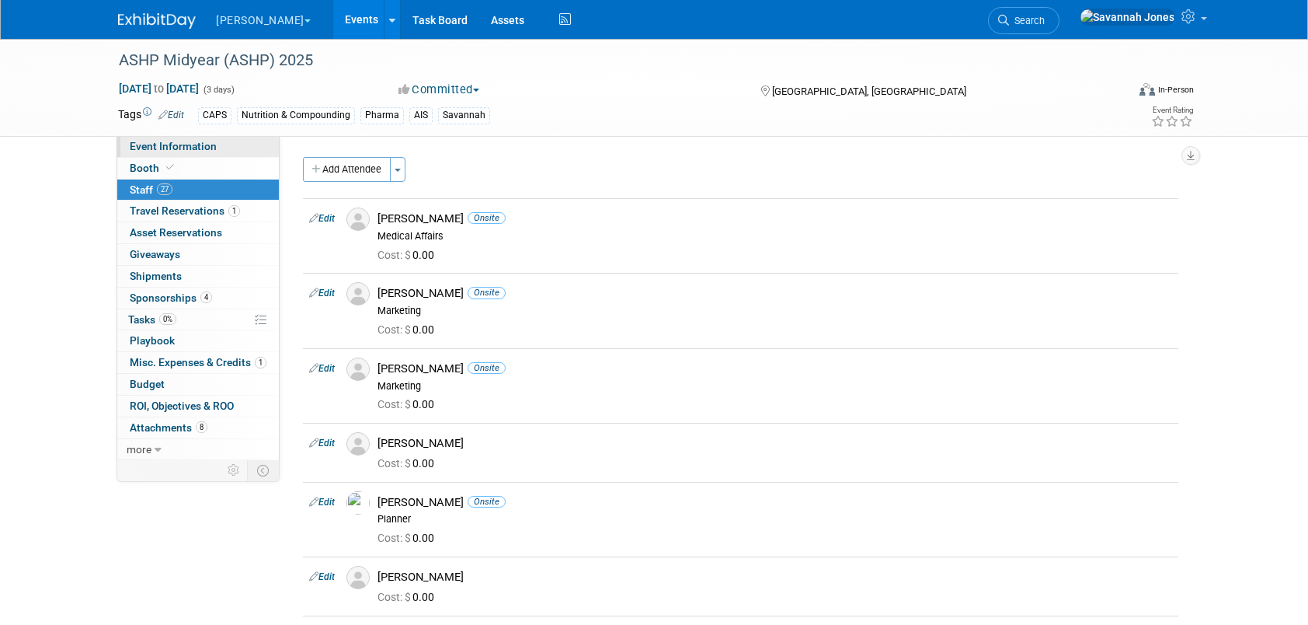
click at [207, 146] on span "Event Information" at bounding box center [173, 146] width 87 height 12
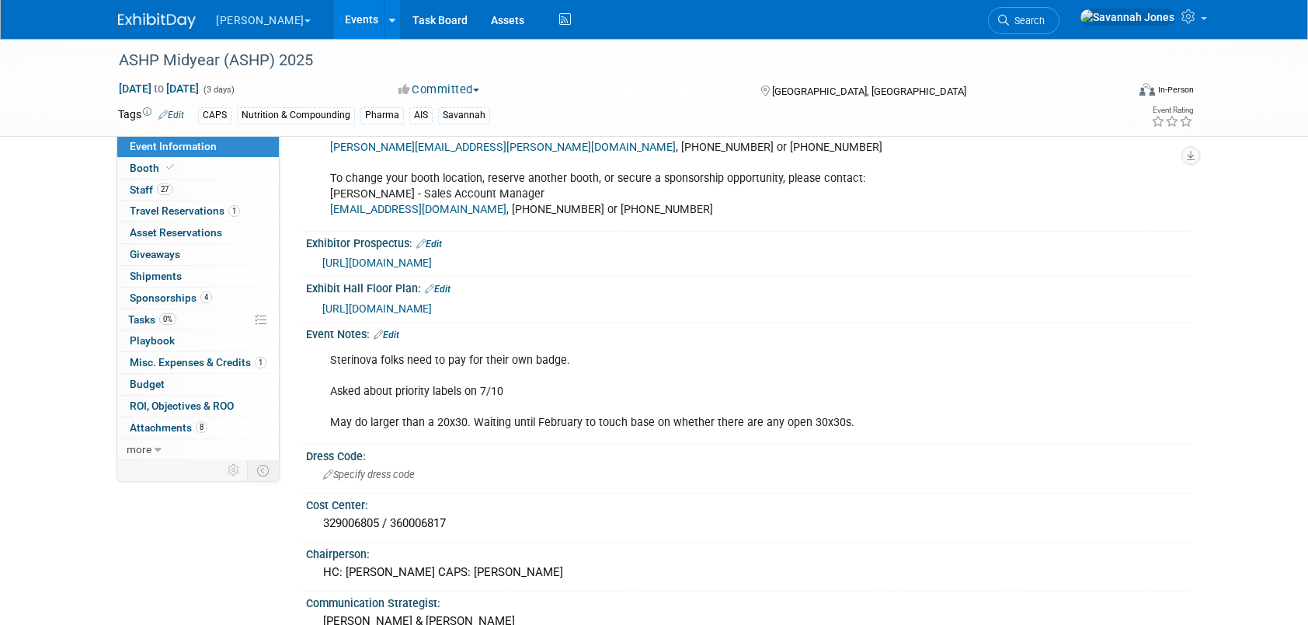
scroll to position [875, 0]
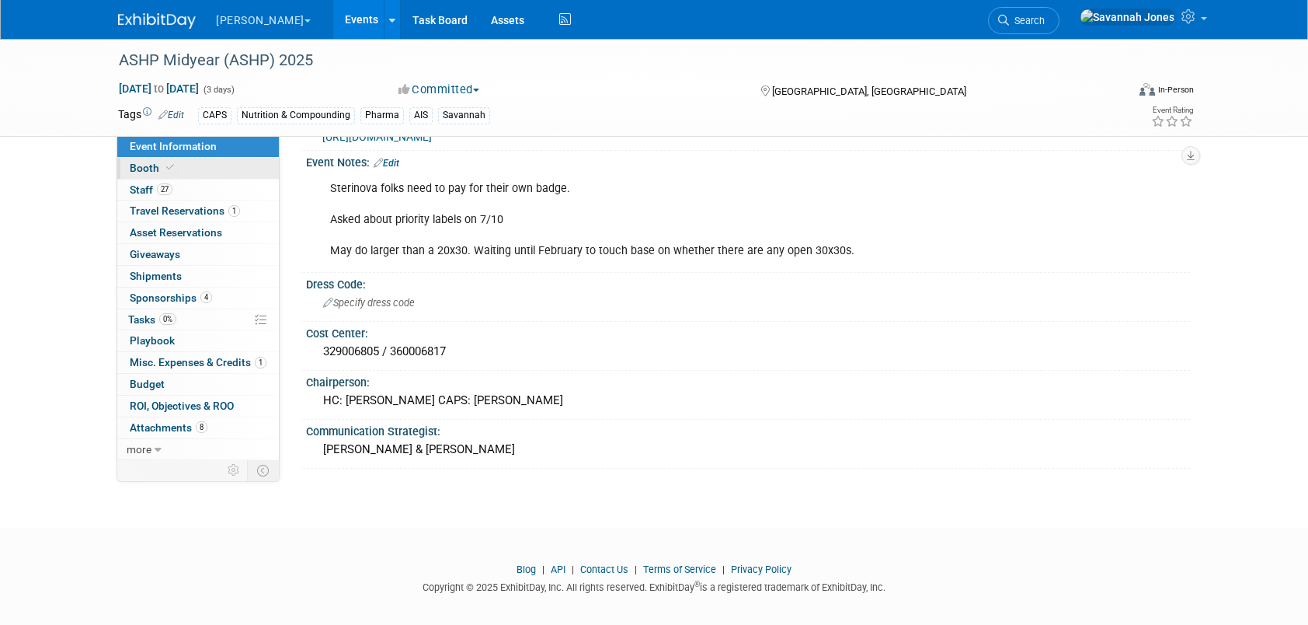
click at [200, 170] on link "Booth" at bounding box center [198, 168] width 162 height 21
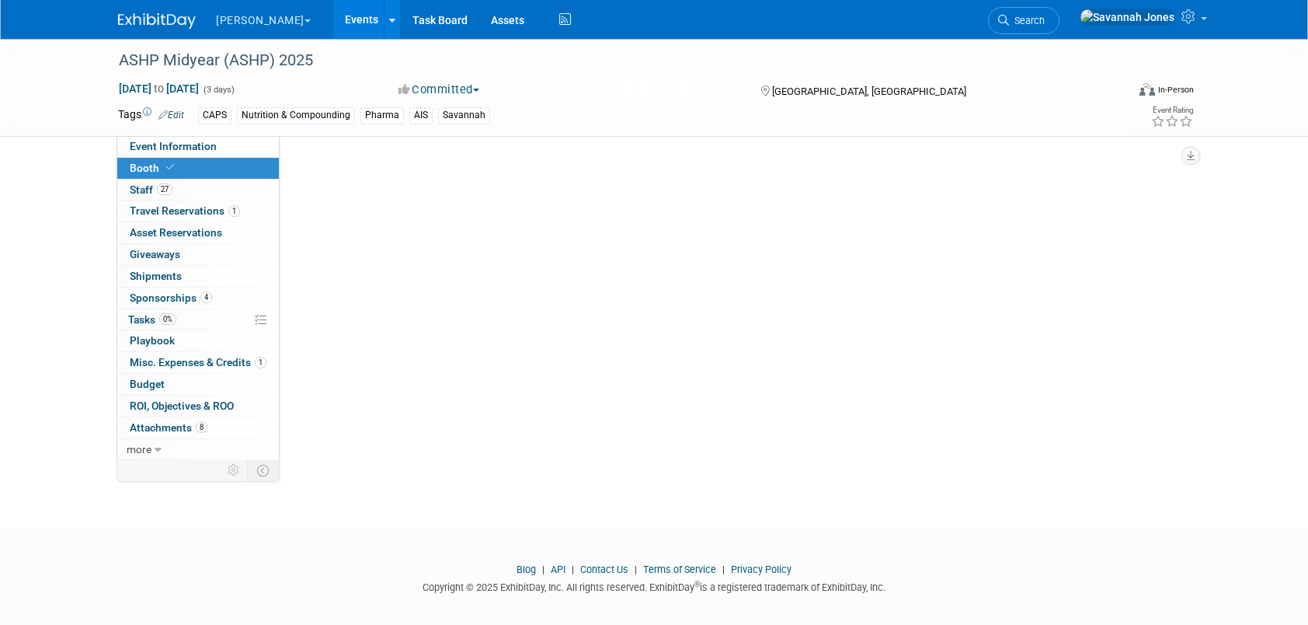
scroll to position [0, 0]
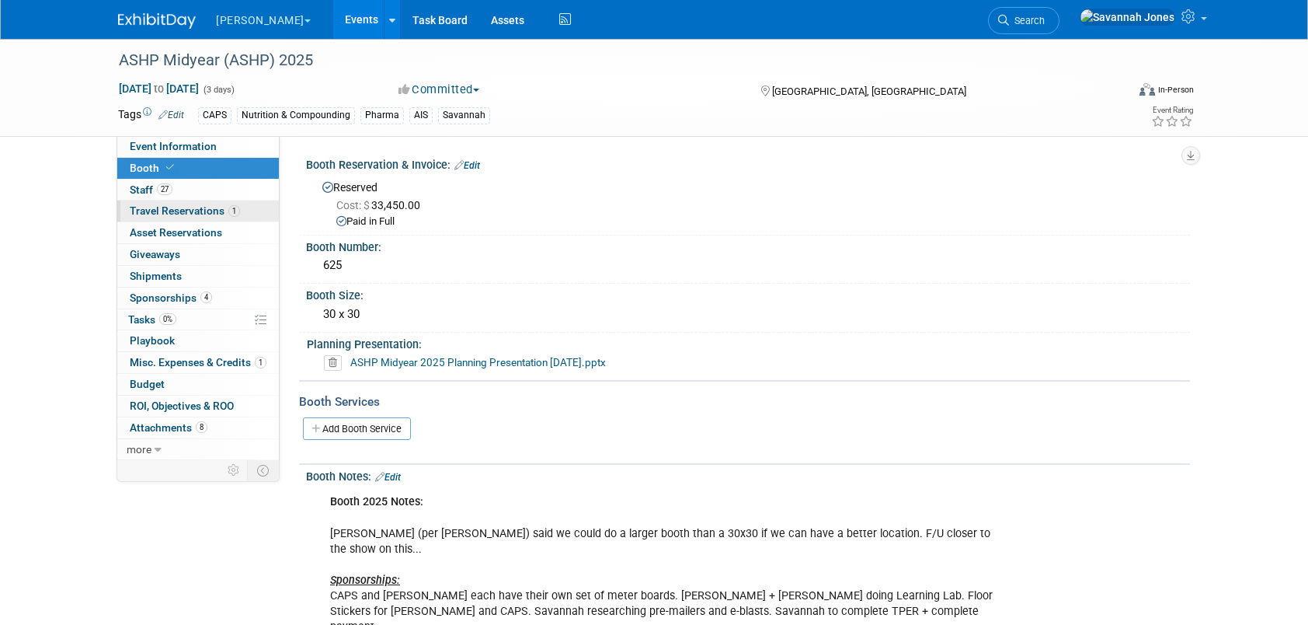
click at [193, 200] on link "1 Travel Reservations 1" at bounding box center [198, 210] width 162 height 21
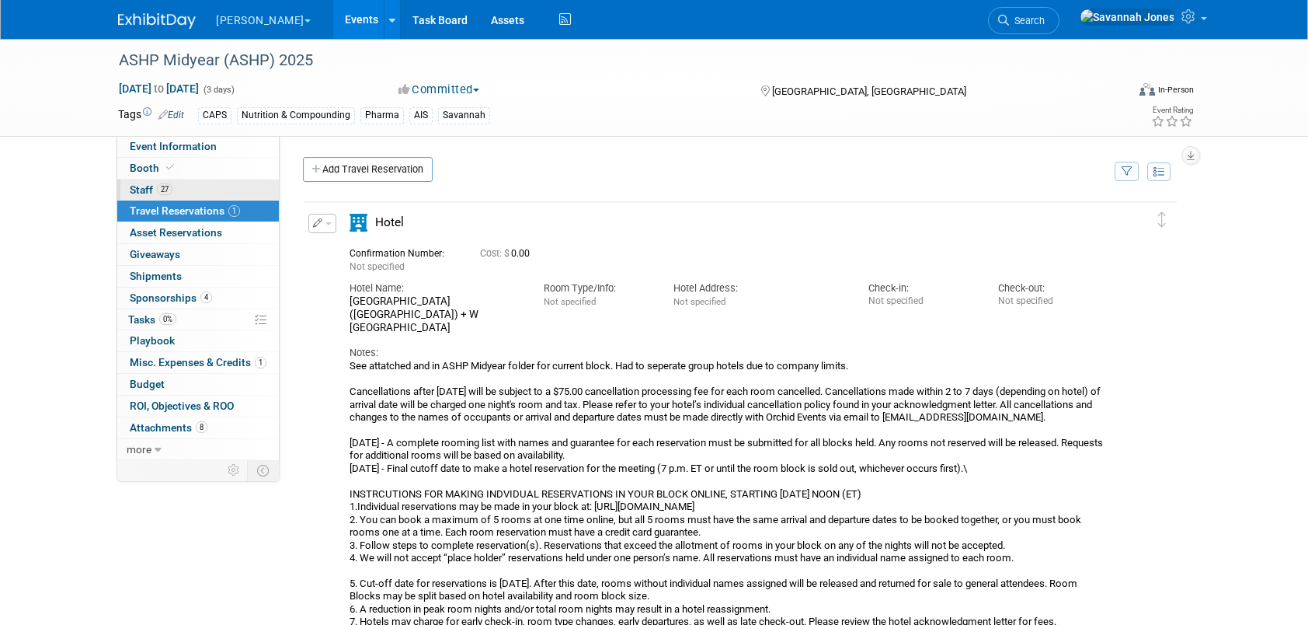
click at [193, 194] on link "27 Staff 27" at bounding box center [198, 189] width 162 height 21
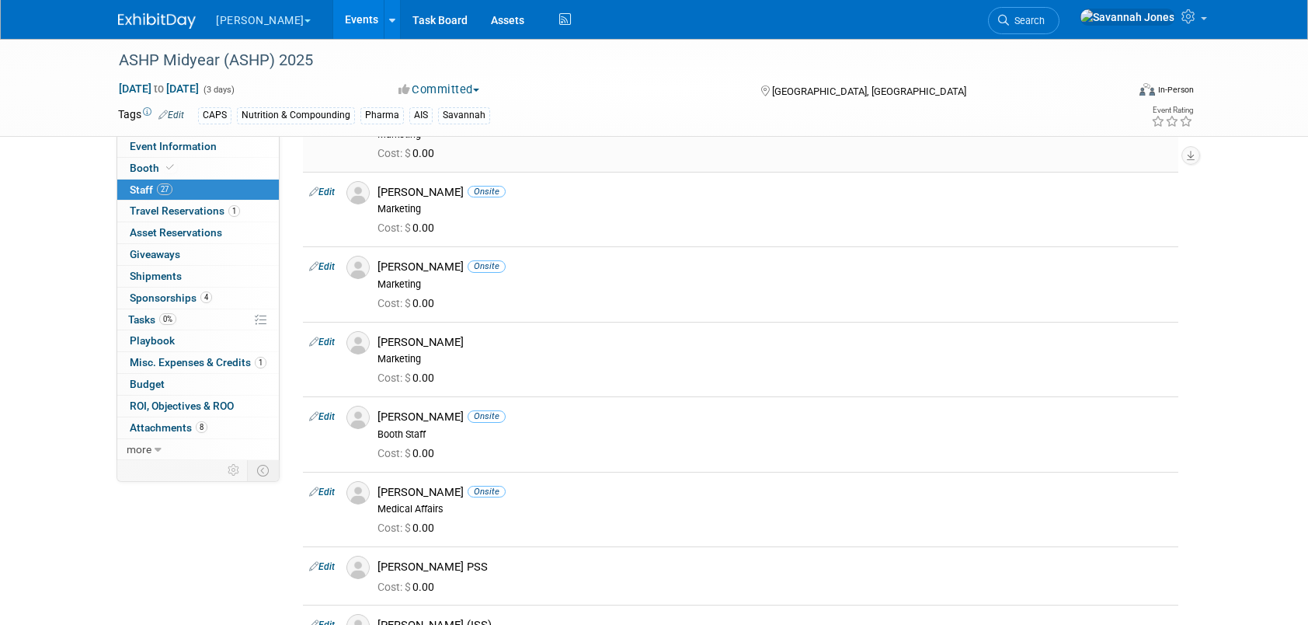
scroll to position [1165, 0]
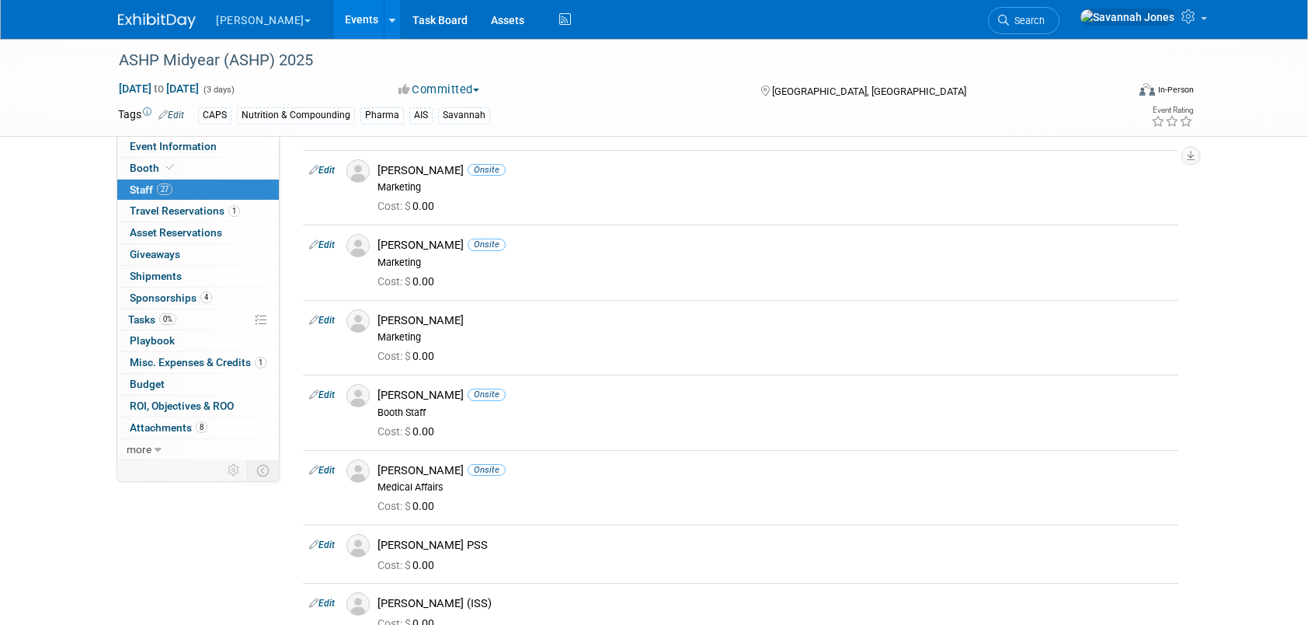
click at [333, 11] on link "Events" at bounding box center [361, 19] width 57 height 39
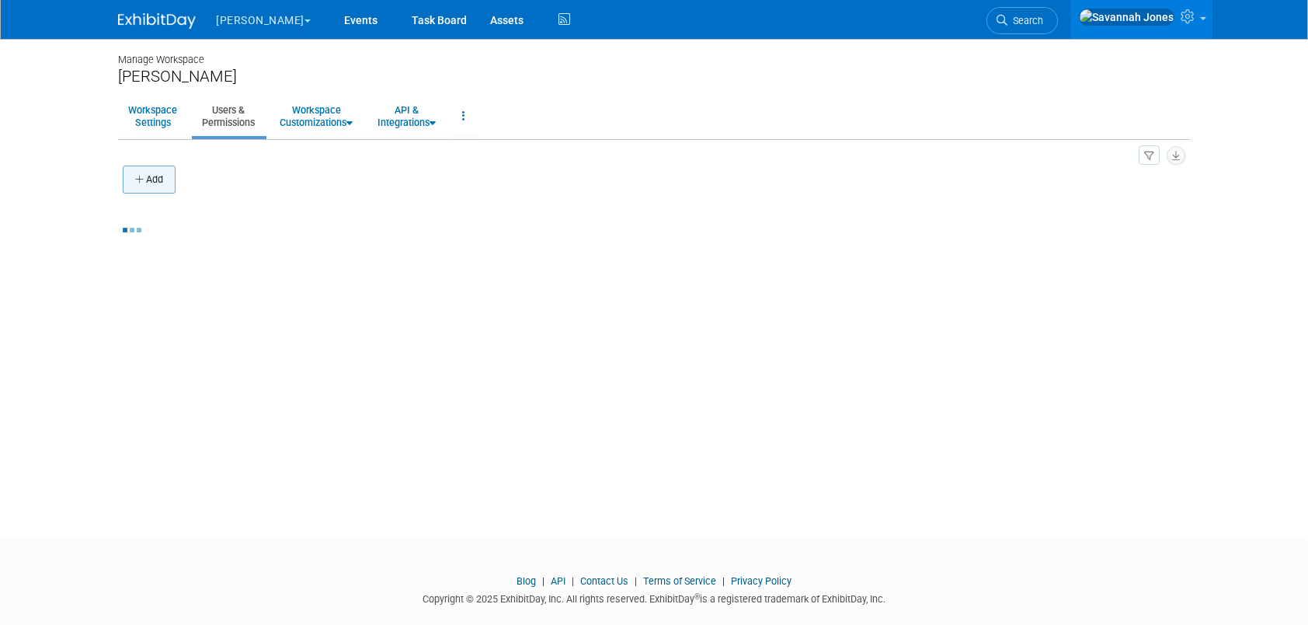
click at [176, 177] on button "Add" at bounding box center [149, 179] width 53 height 28
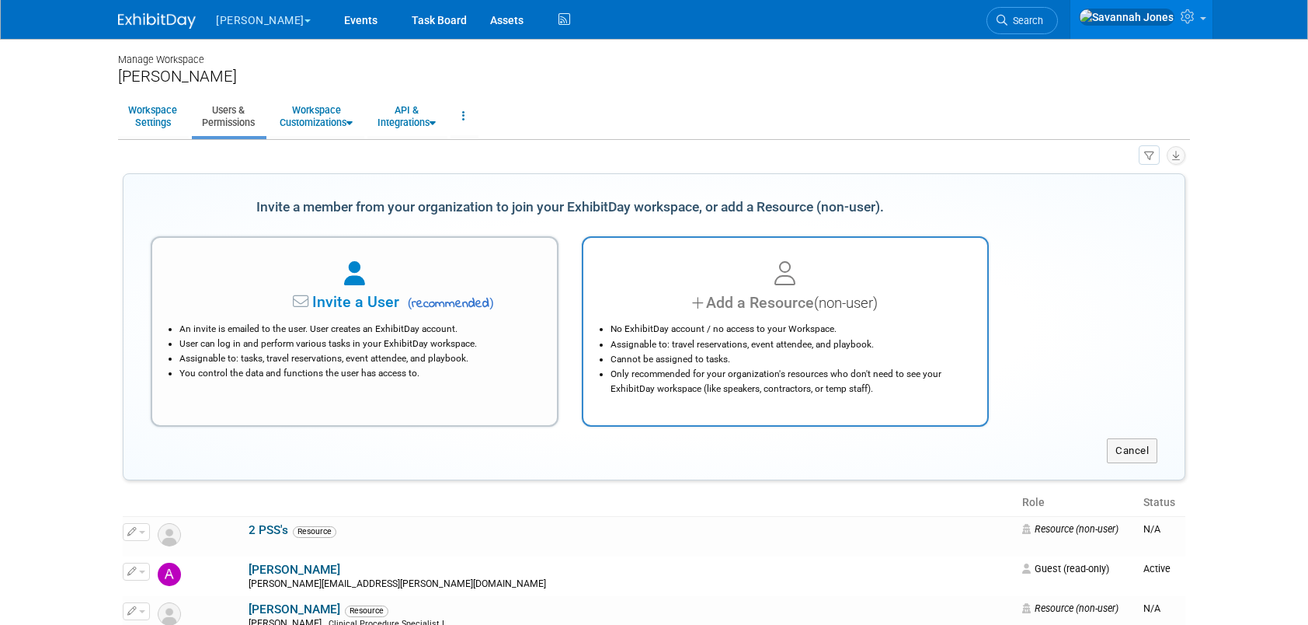
click at [775, 266] on icon at bounding box center [784, 274] width 21 height 24
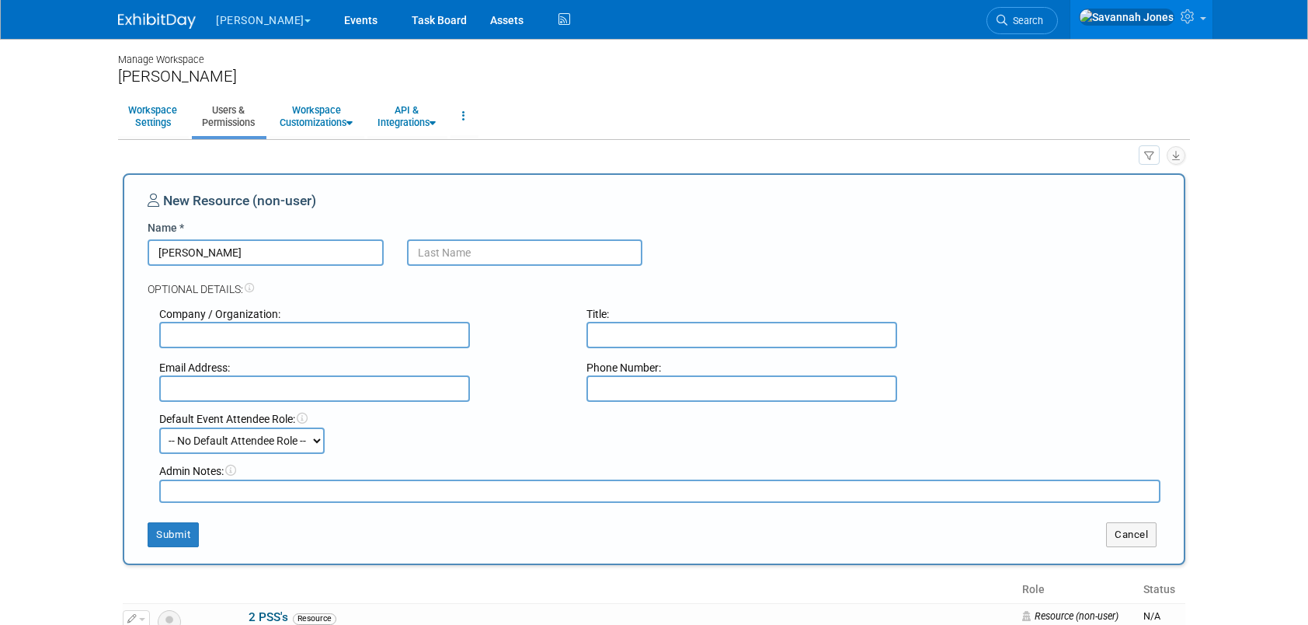
type input "Fiona"
type input "Cantando PSS"
click at [162, 534] on button "Submit" at bounding box center [173, 534] width 51 height 25
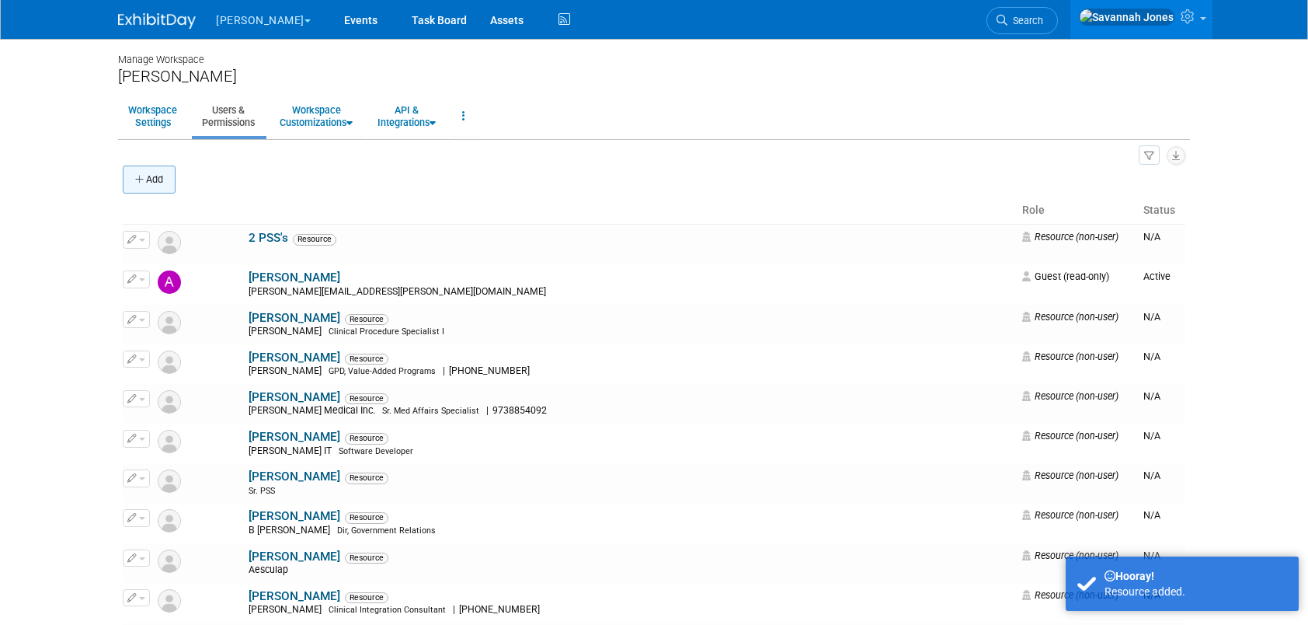
click at [158, 186] on button "Add" at bounding box center [149, 179] width 53 height 28
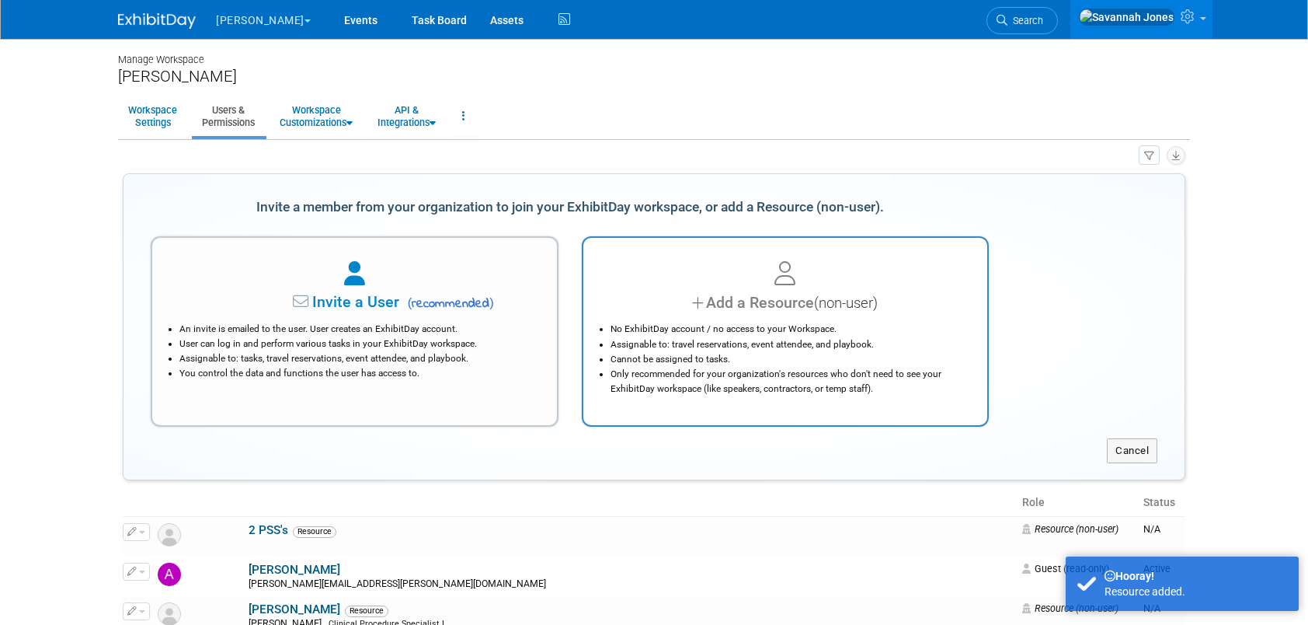
click at [719, 281] on div at bounding box center [786, 274] width 366 height 34
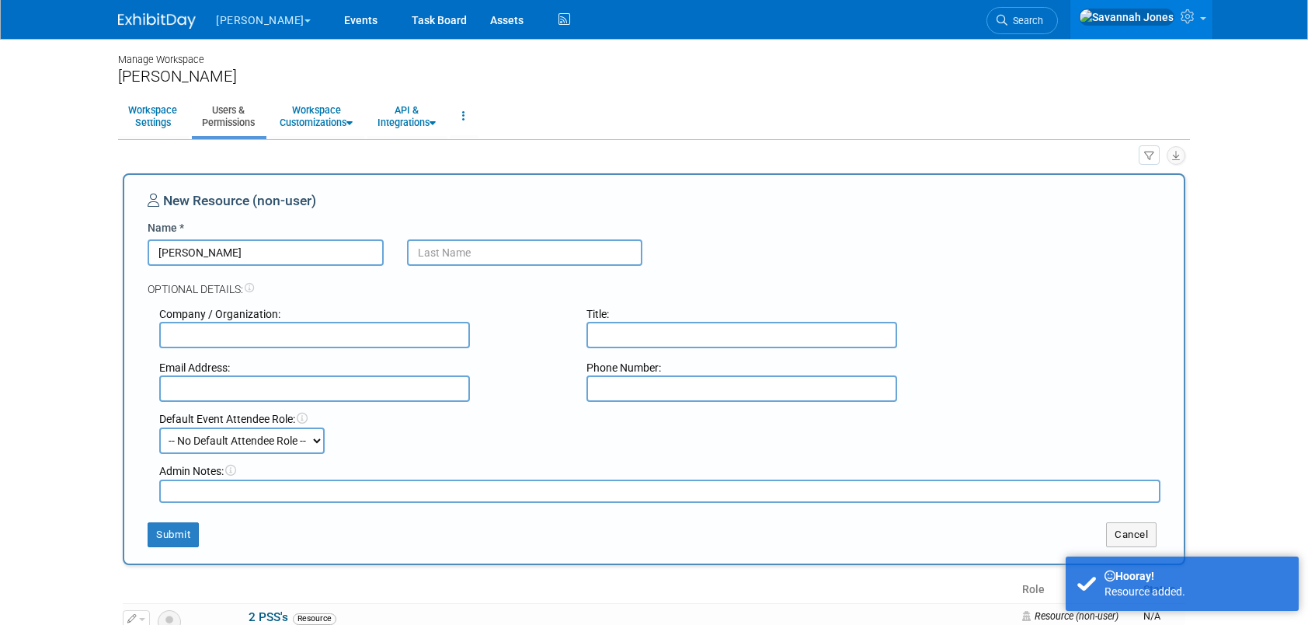
type input "Michael"
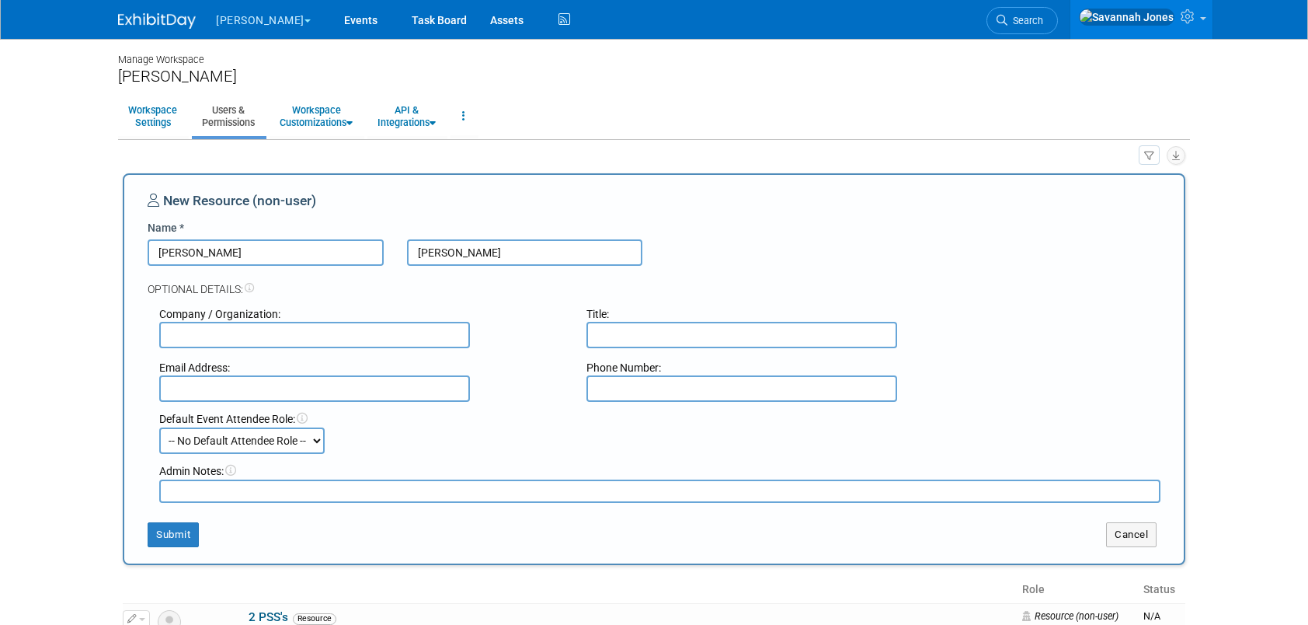
click at [601, 244] on input "Sims" at bounding box center [525, 252] width 236 height 26
type input "Sims PSS"
click at [172, 527] on button "Submit" at bounding box center [173, 534] width 51 height 25
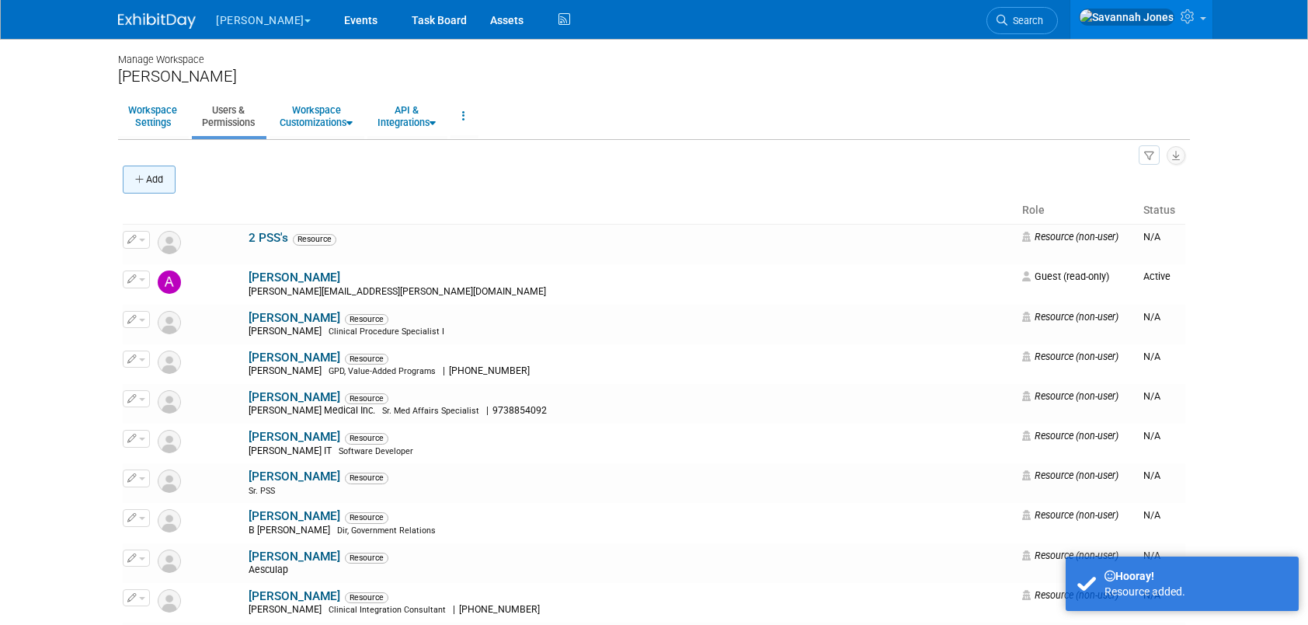
click at [152, 177] on button "Add" at bounding box center [149, 179] width 53 height 28
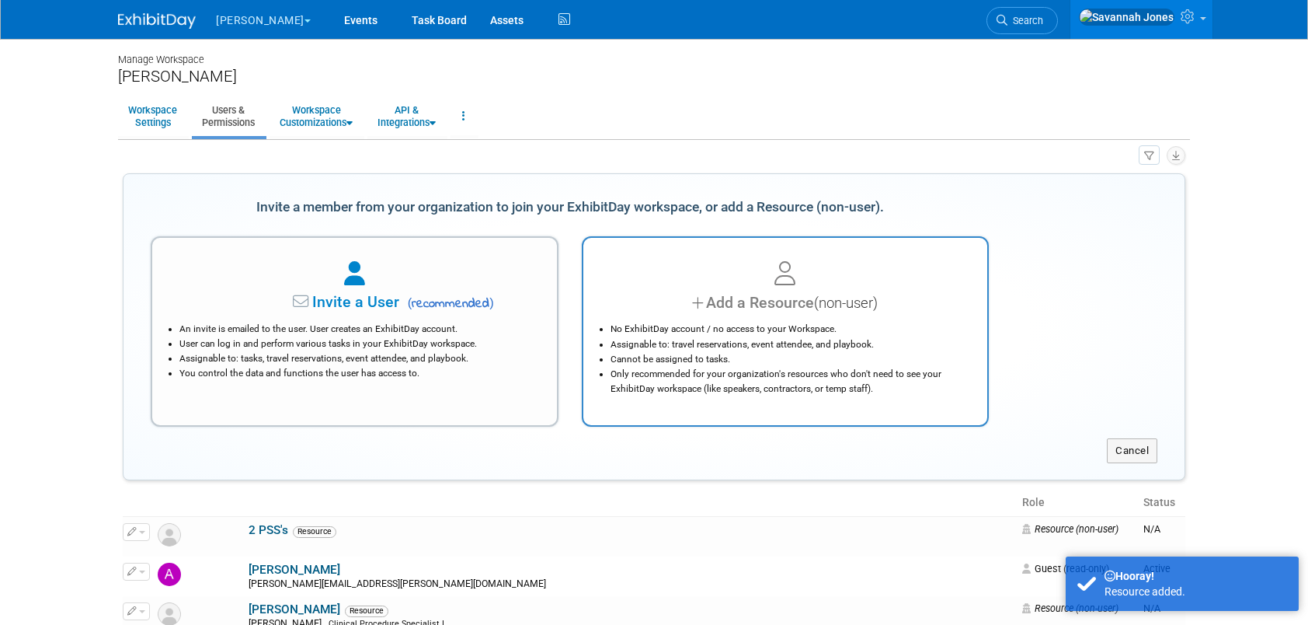
click at [889, 301] on div "Add a Resource (non-user)" at bounding box center [786, 302] width 366 height 23
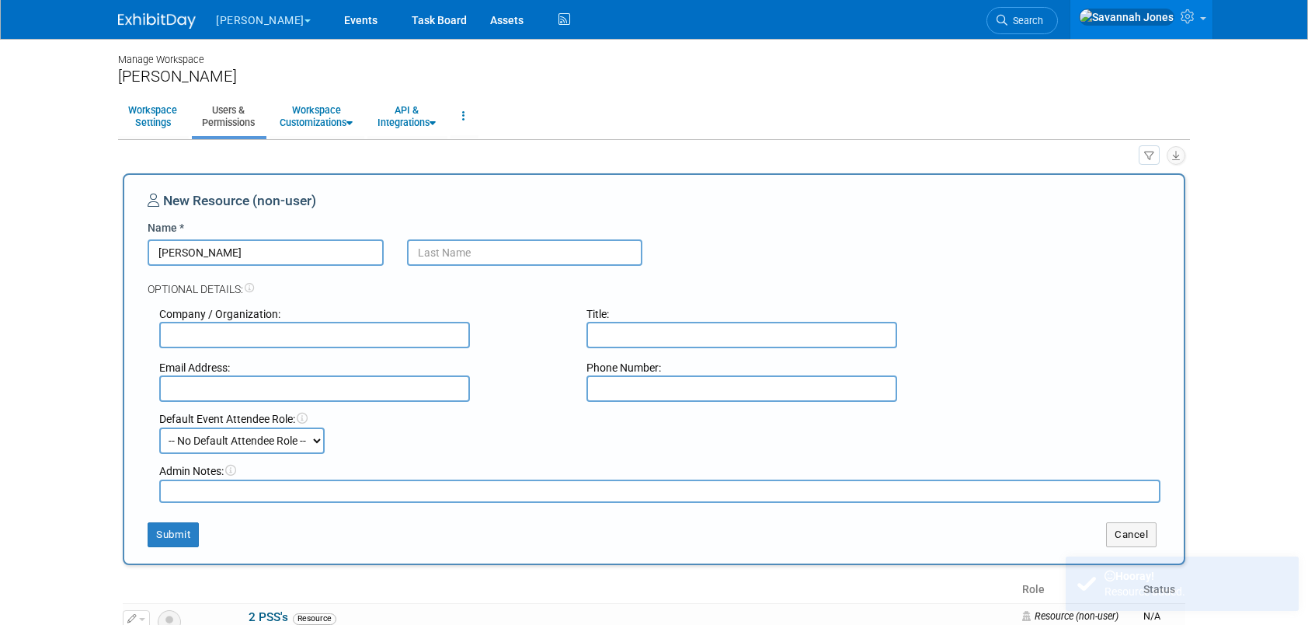
type input "[PERSON_NAME]"
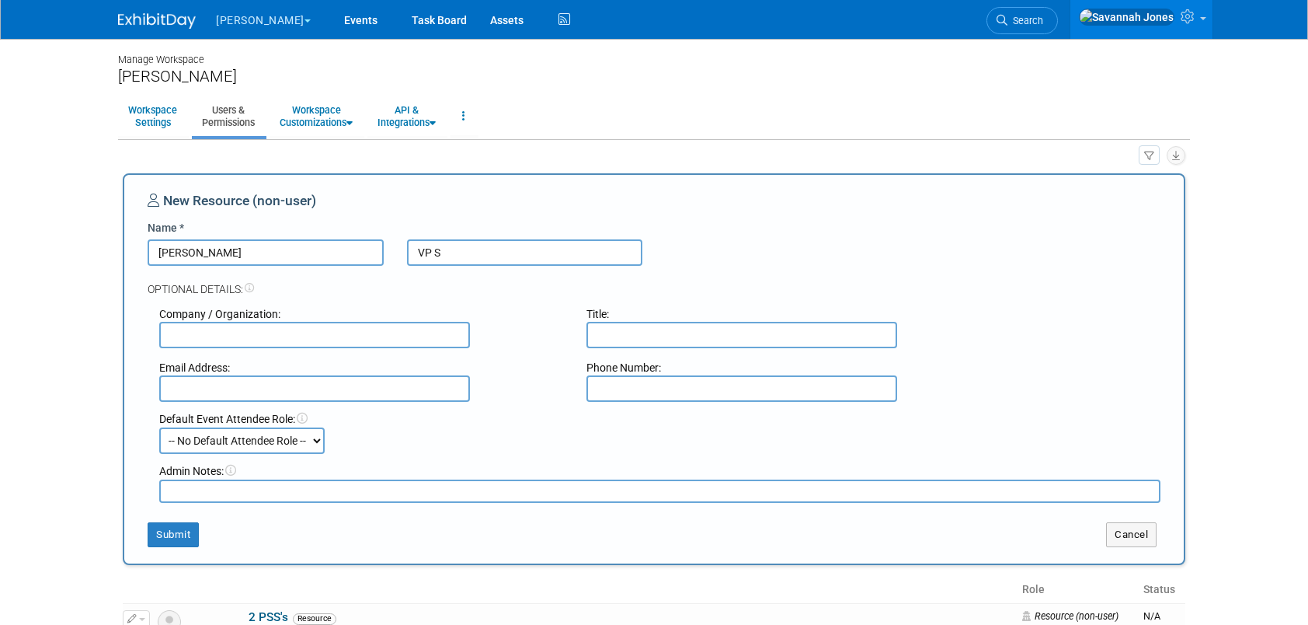
type input "VP S"
click at [1130, 525] on button "Cancel" at bounding box center [1131, 534] width 50 height 25
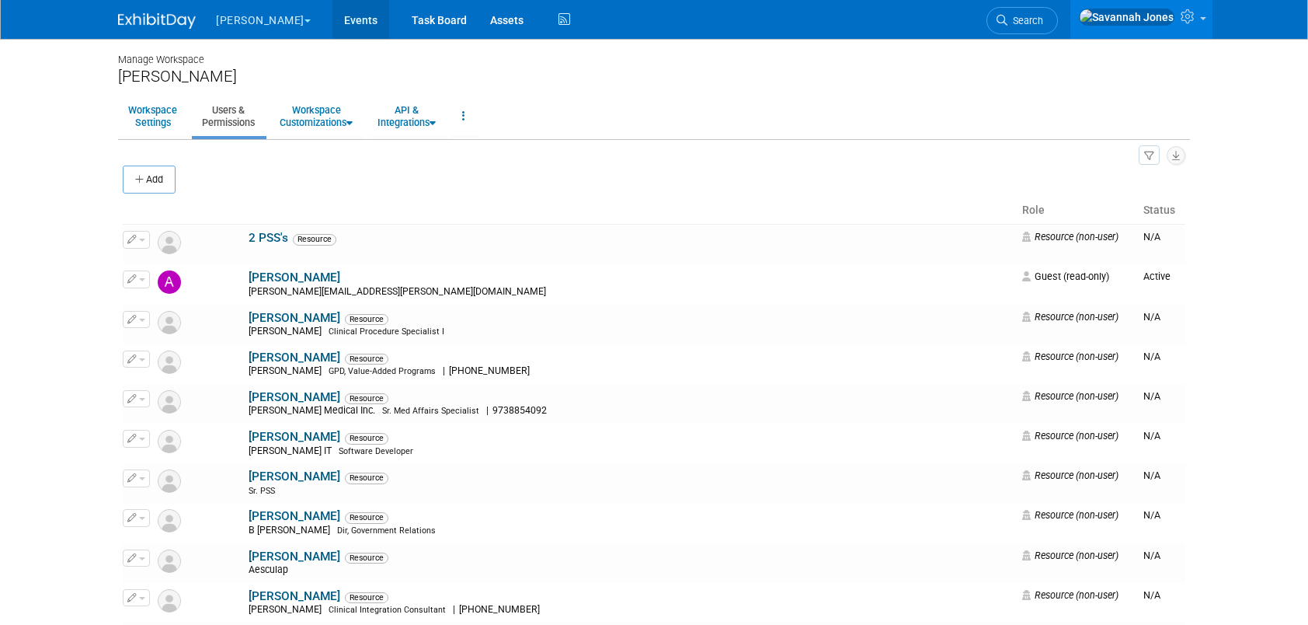
click at [332, 25] on link "Events" at bounding box center [360, 19] width 57 height 39
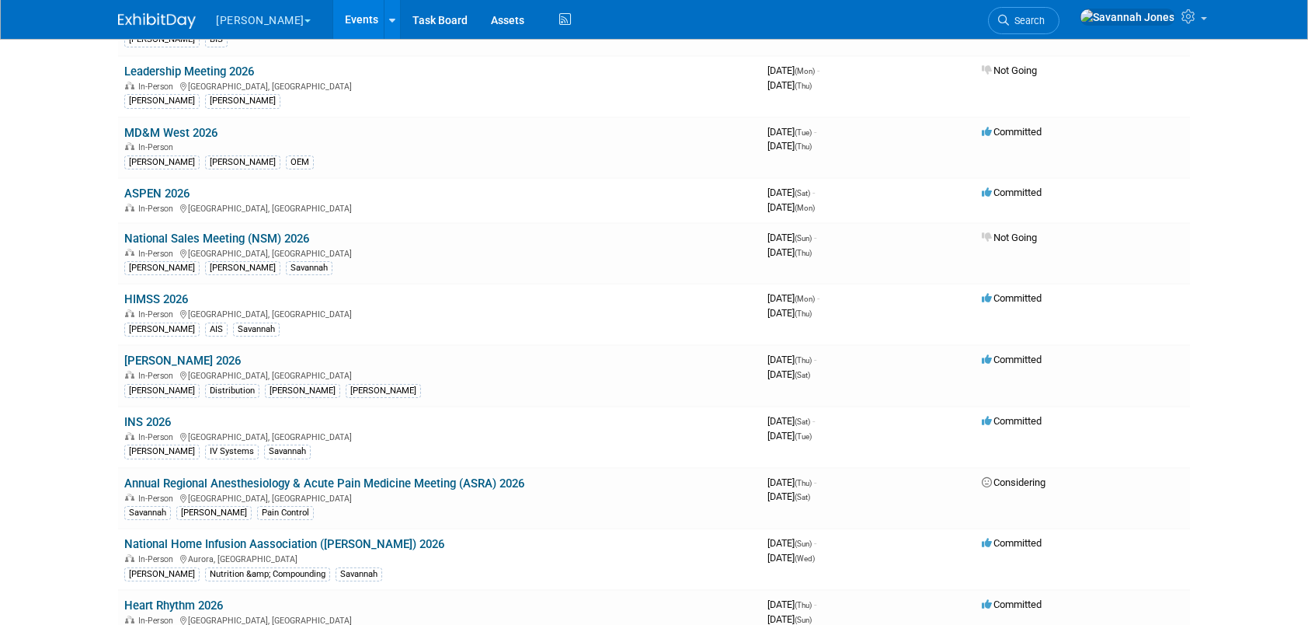
scroll to position [752, 0]
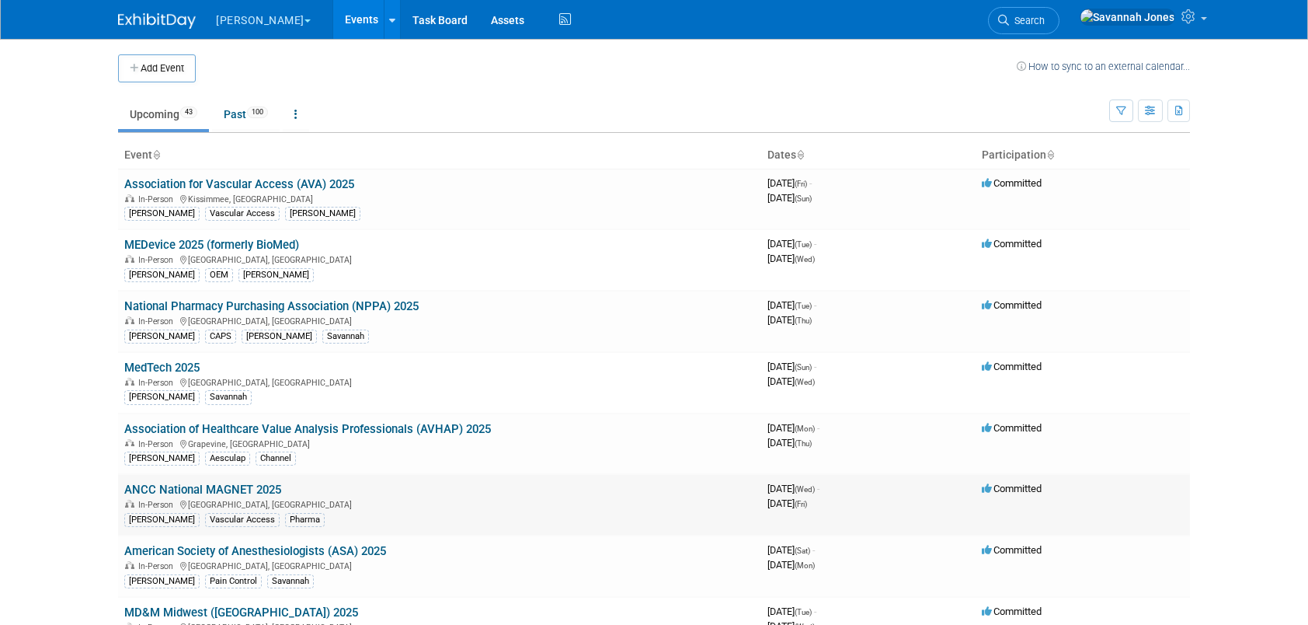
click at [274, 482] on link "ANCC National MAGNET 2025" at bounding box center [202, 489] width 157 height 14
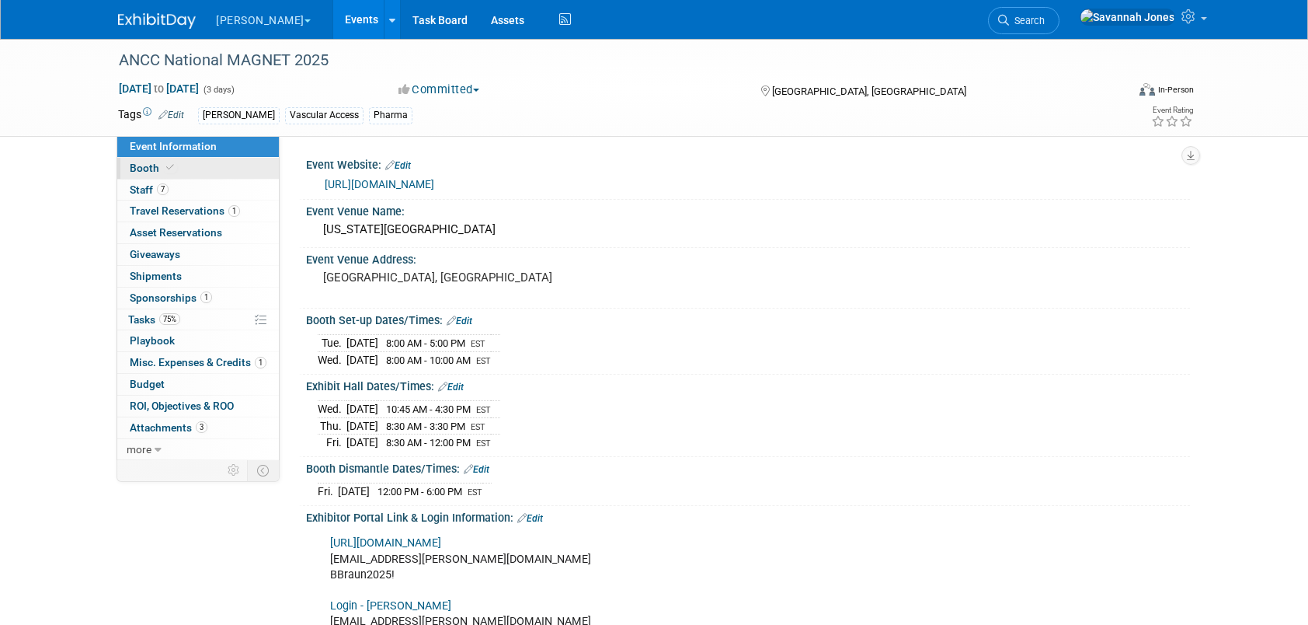
click at [217, 162] on link "Booth" at bounding box center [198, 168] width 162 height 21
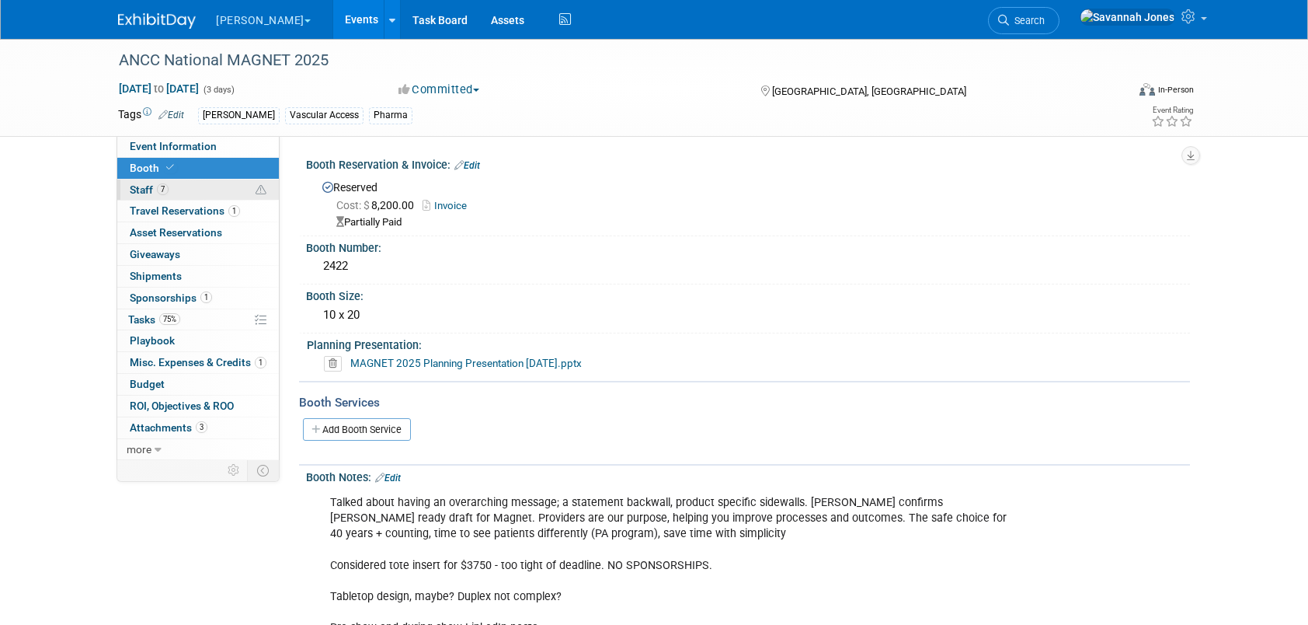
click at [211, 183] on link "7 Staff 7" at bounding box center [198, 189] width 162 height 21
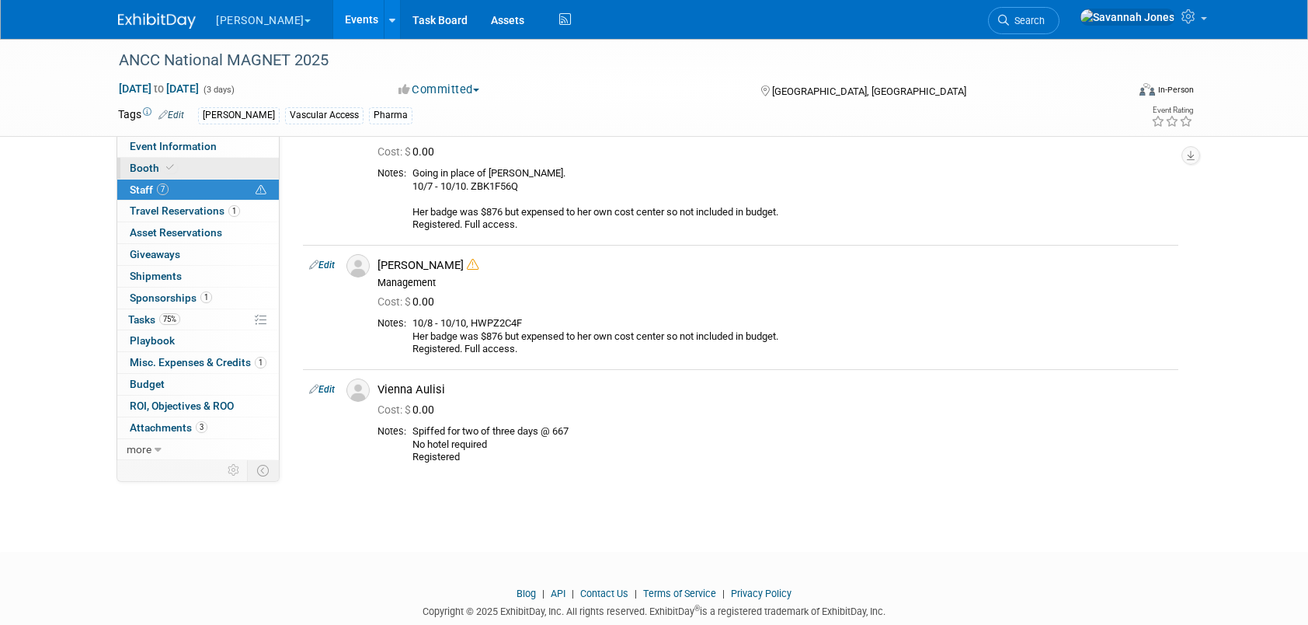
scroll to position [621, 0]
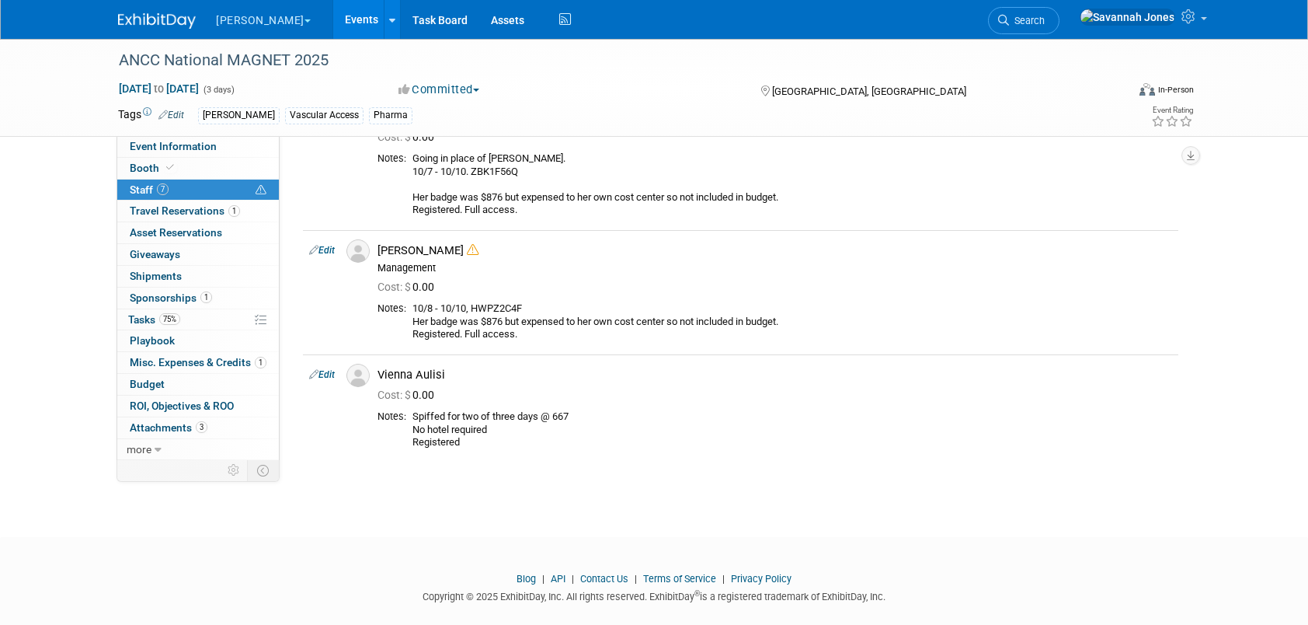
click at [141, 134] on div "ANCC National MAGNET 2025 [DATE] to [DATE] (3 days) [DATE] to [DATE] Committed …" at bounding box center [653, 87] width 1095 height 97
click at [147, 141] on span "Event Information" at bounding box center [173, 146] width 87 height 12
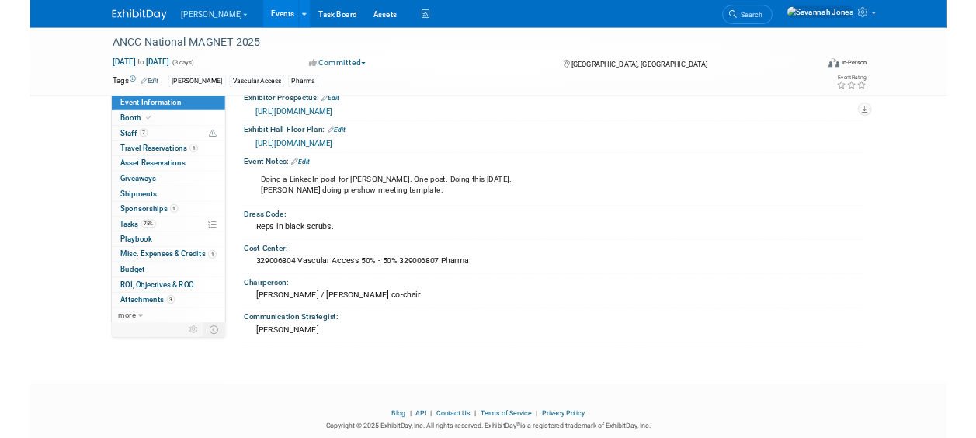
scroll to position [1234, 0]
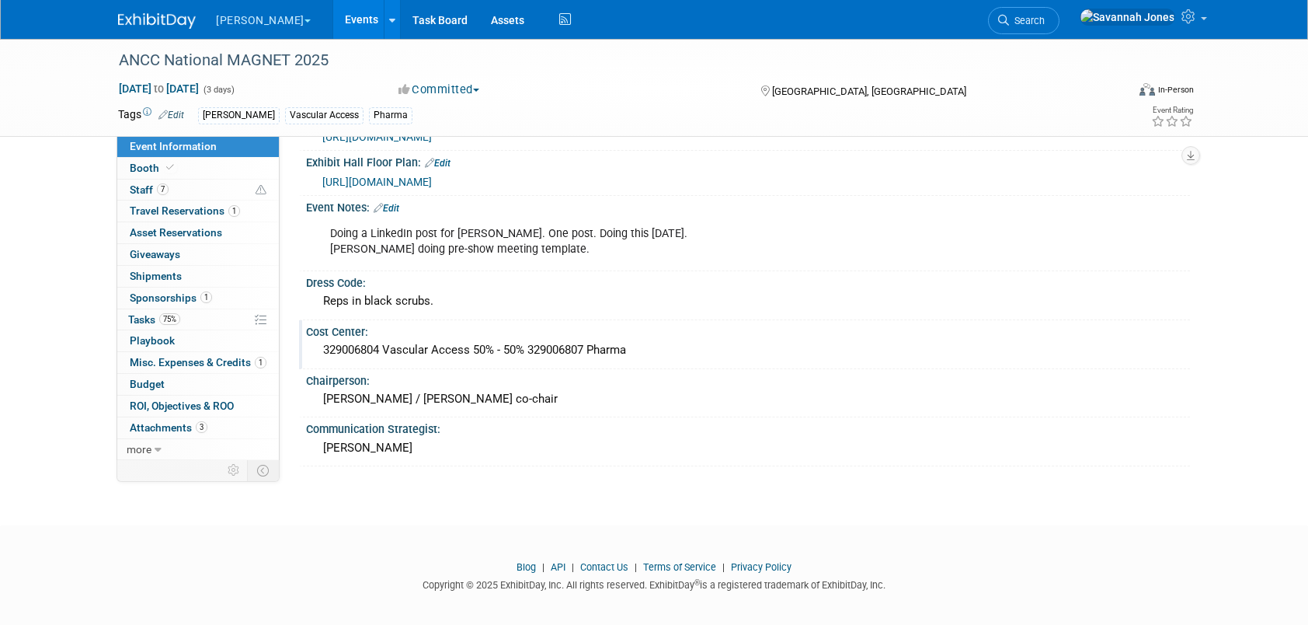
click at [997, 357] on div "Cost Center: 329006804 Vascular Access 50% - 50% 329006807 Pharma" at bounding box center [744, 344] width 891 height 49
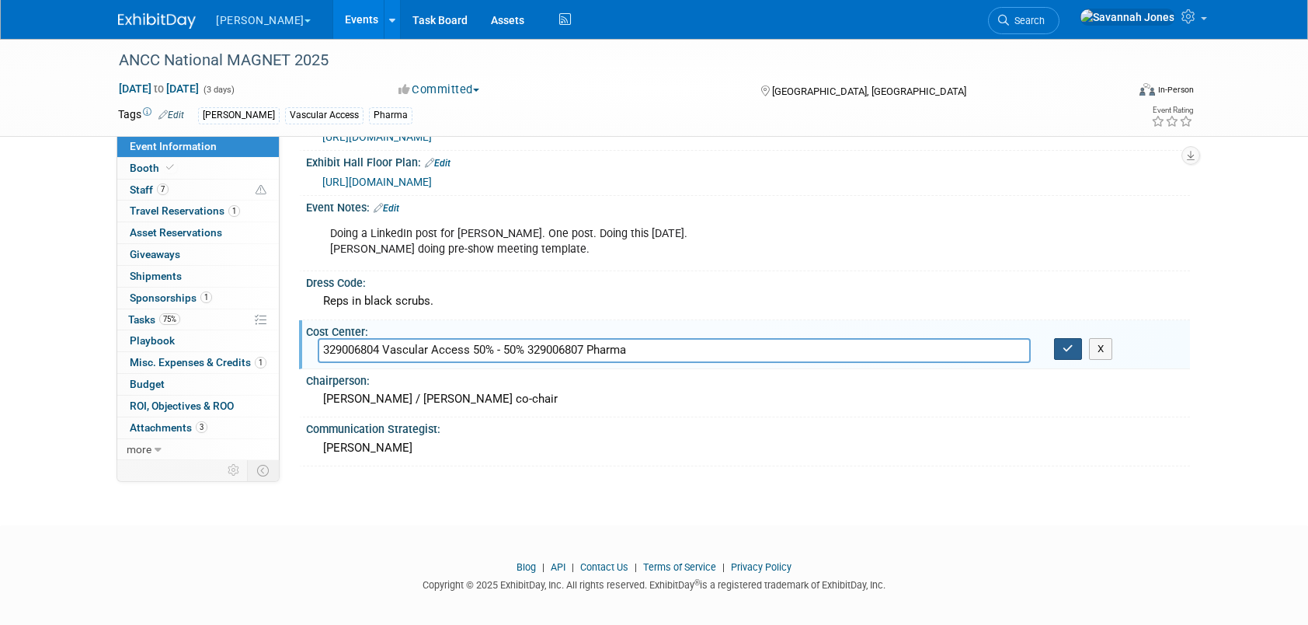
click at [1070, 343] on icon "button" at bounding box center [1068, 348] width 11 height 10
